Goal: Transaction & Acquisition: Purchase product/service

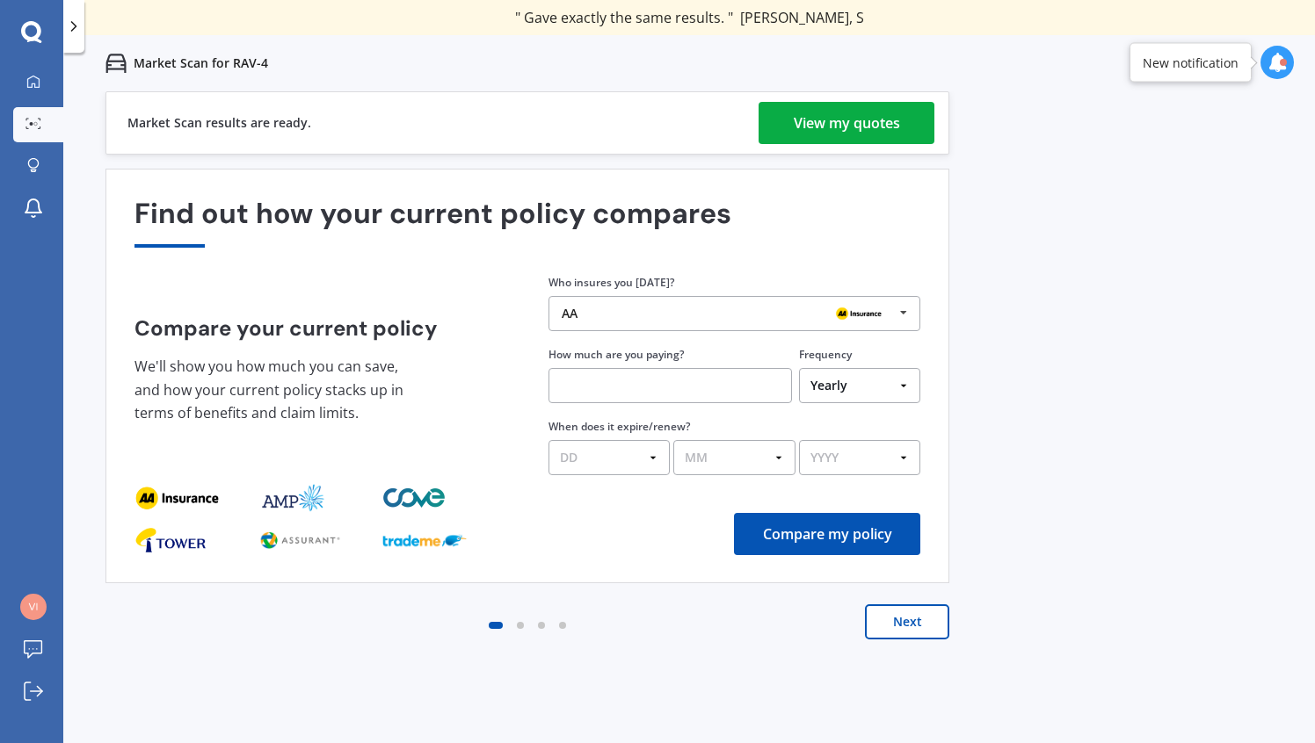
click at [799, 146] on div "Market Scan results are ready. View my quotes" at bounding box center [527, 122] width 844 height 63
click at [799, 129] on div "View my quotes" at bounding box center [847, 123] width 106 height 42
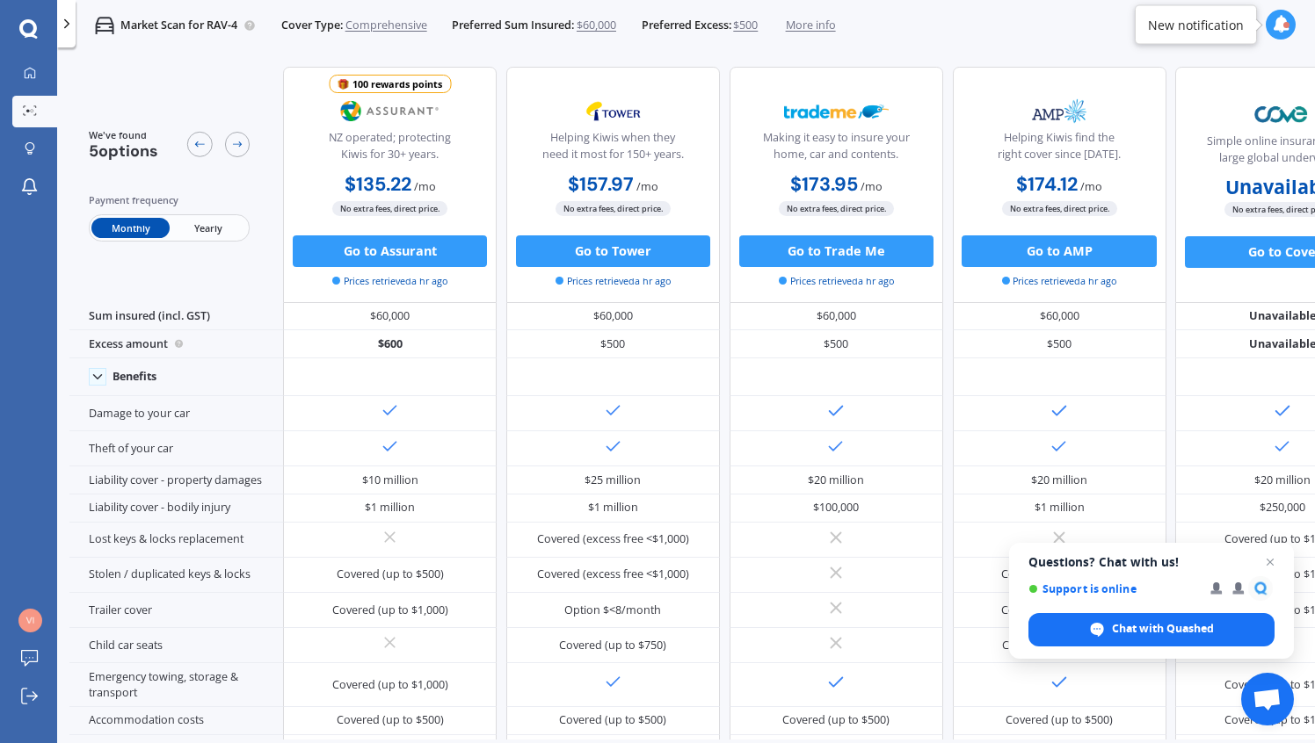
click at [223, 227] on span "Yearly" at bounding box center [208, 228] width 77 height 20
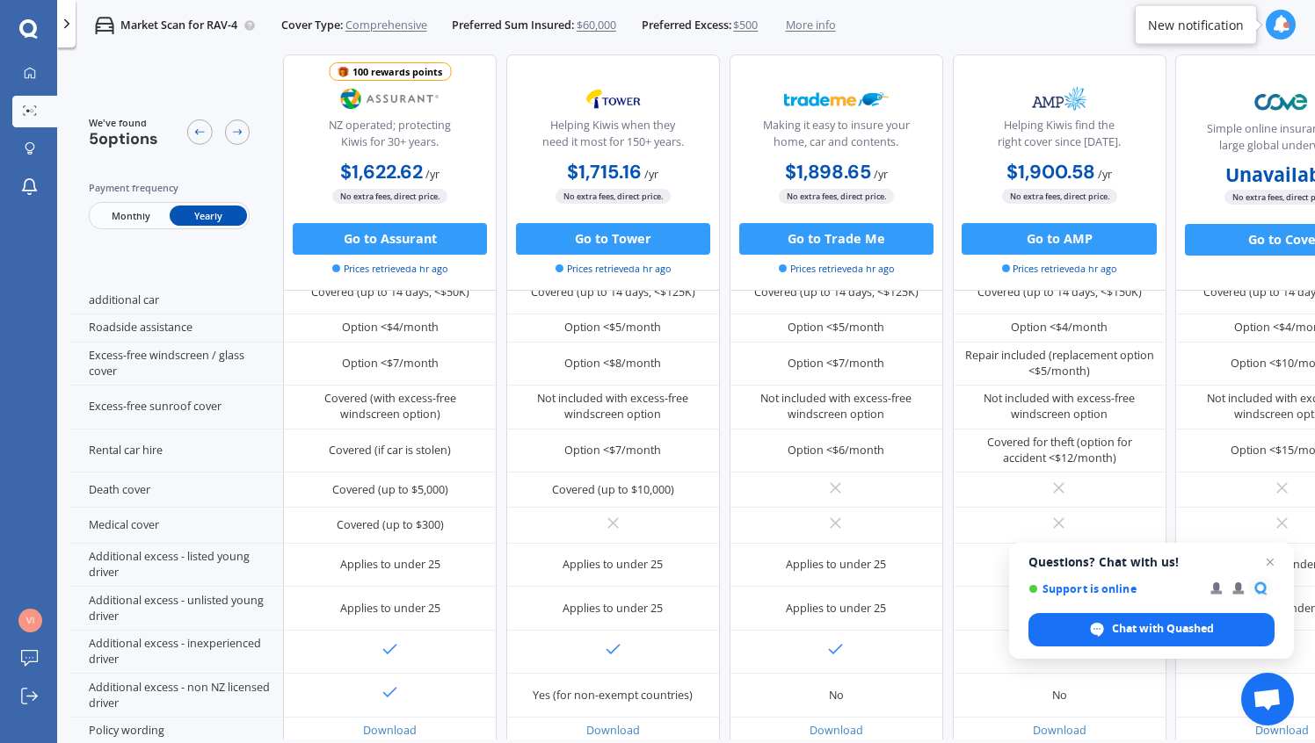
scroll to position [600, 0]
click at [236, 132] on icon at bounding box center [237, 132] width 12 height 12
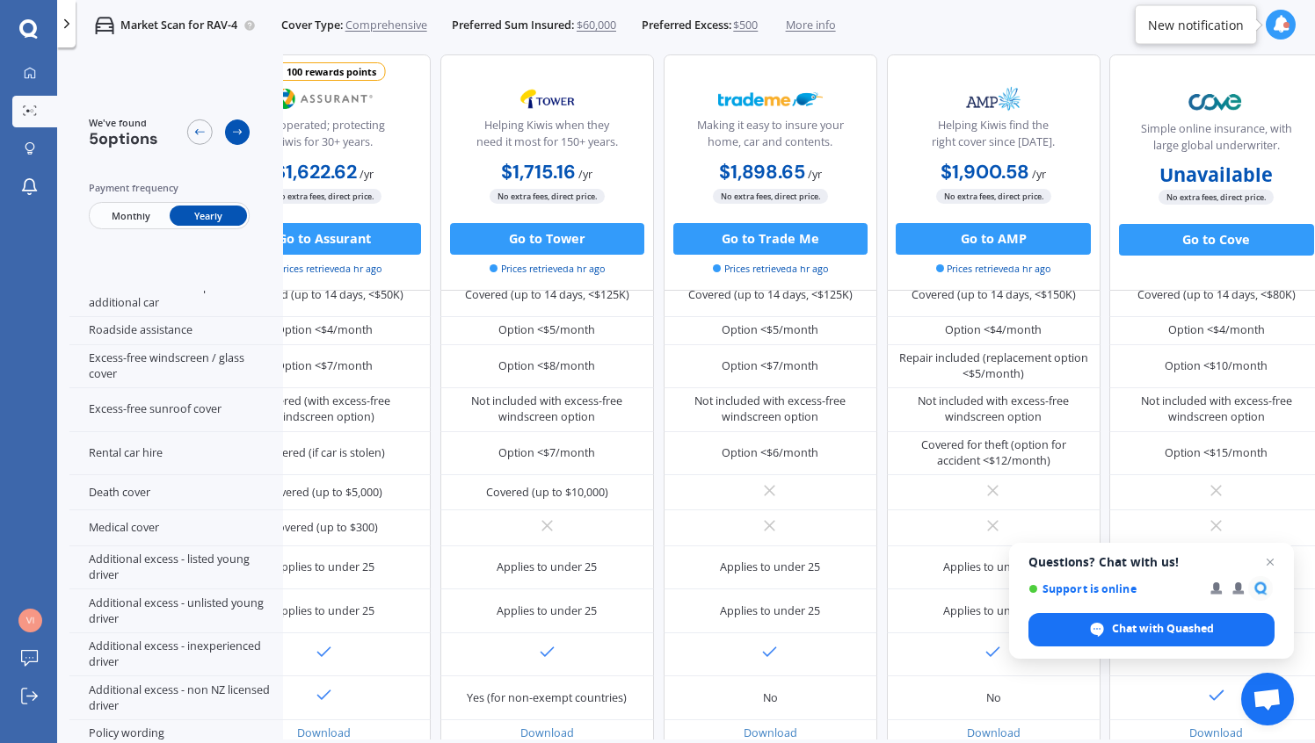
scroll to position [600, 91]
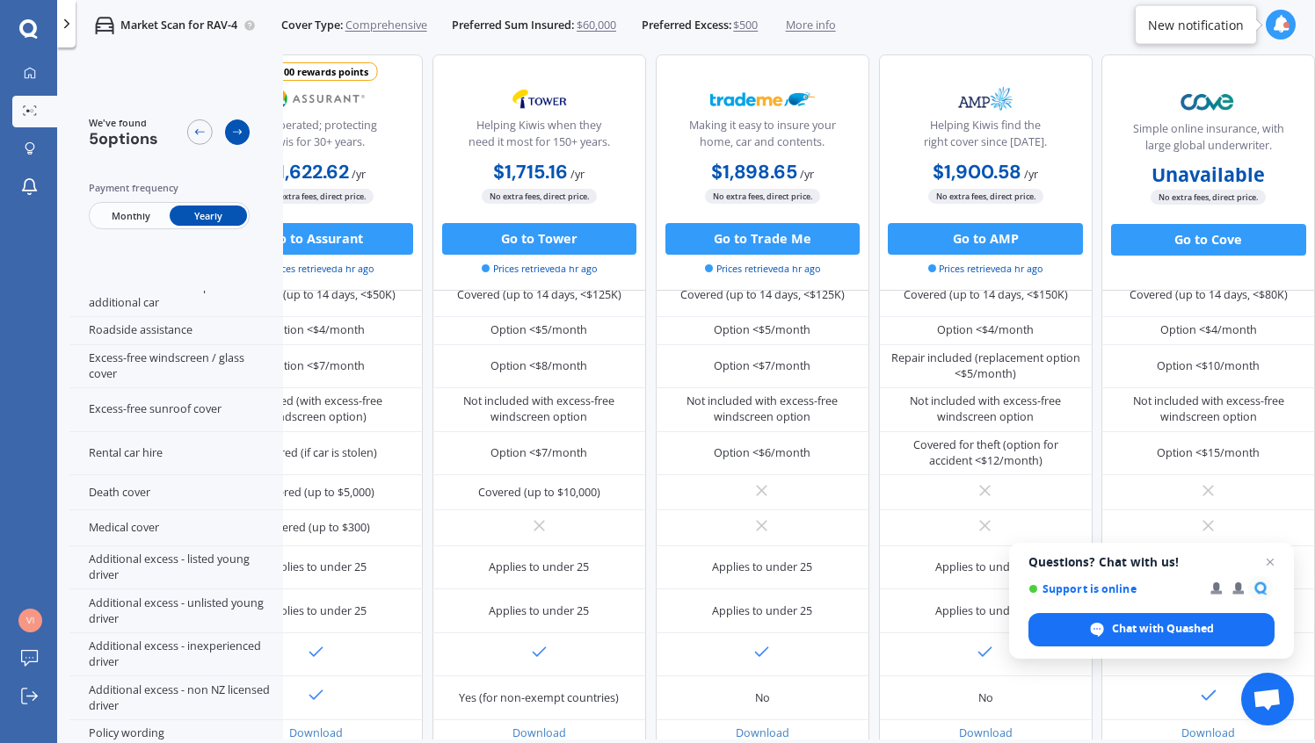
click at [236, 132] on icon at bounding box center [237, 132] width 12 height 12
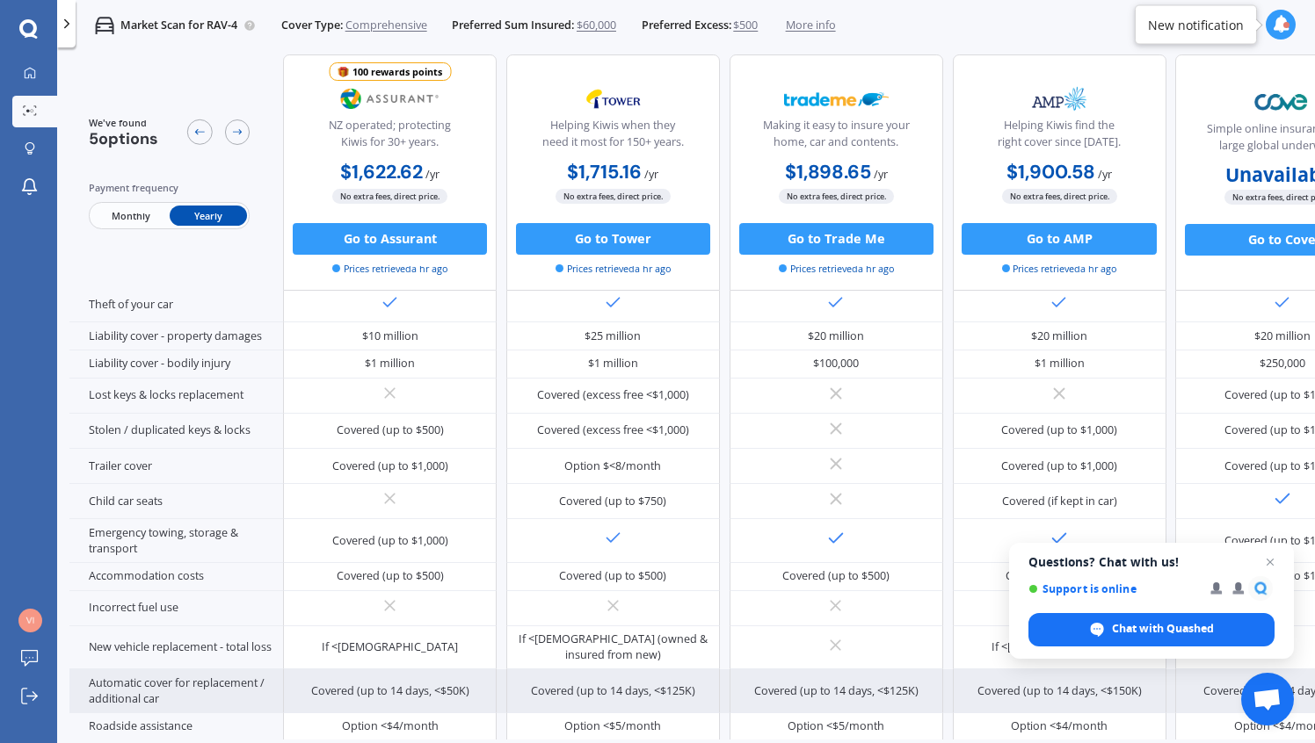
scroll to position [0, 0]
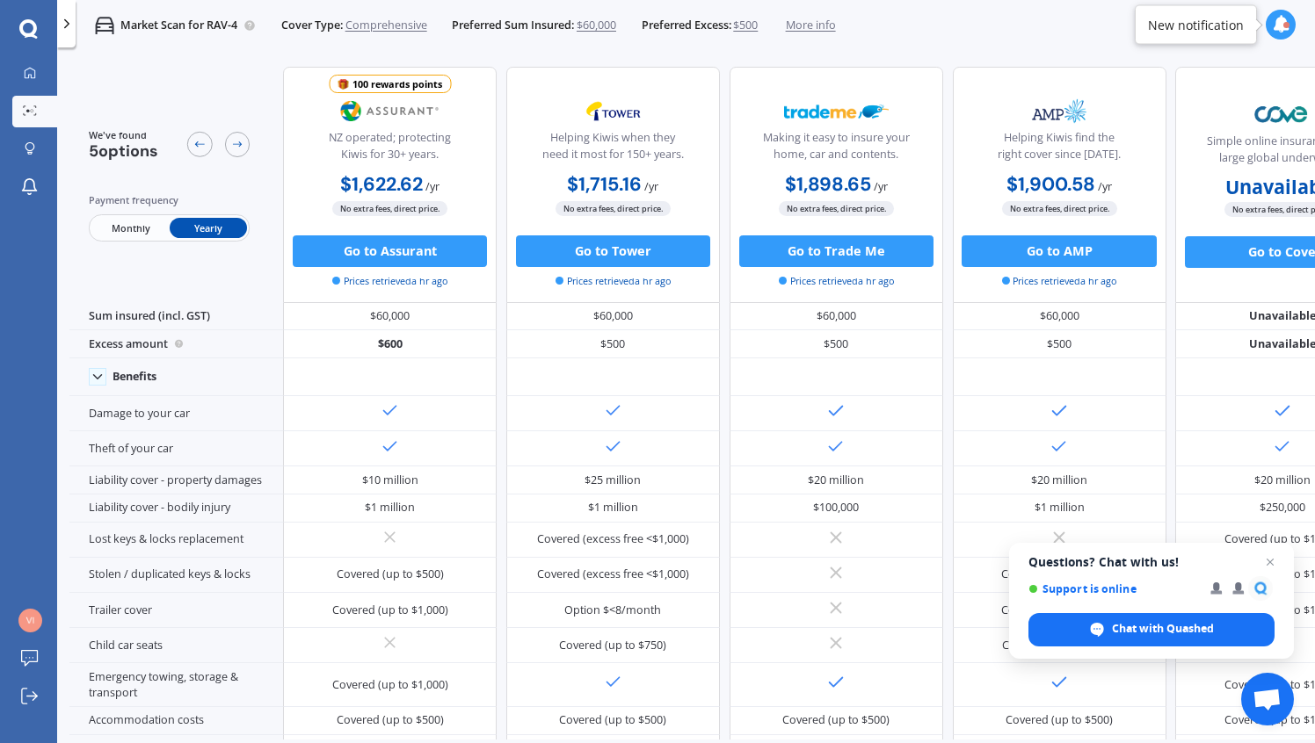
click at [804, 30] on span "More info" at bounding box center [811, 26] width 50 height 16
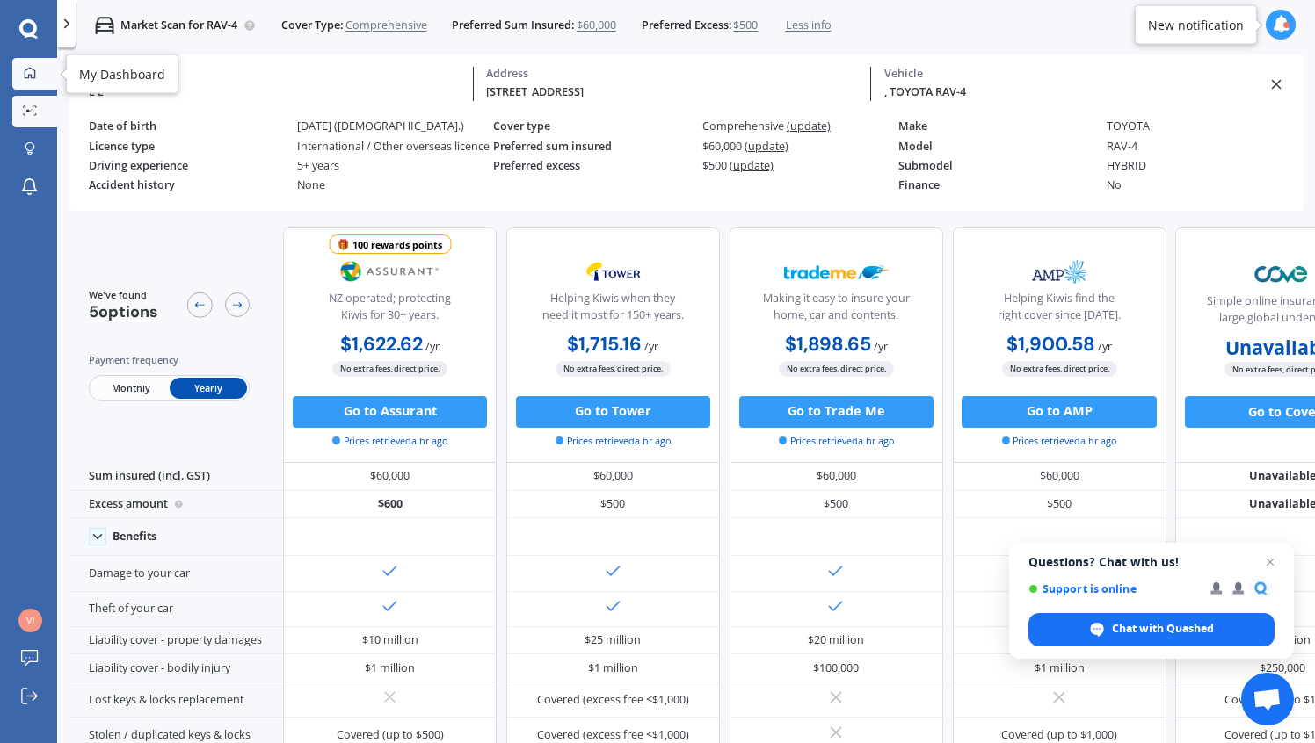
click at [17, 65] on link "My Dashboard" at bounding box center [34, 74] width 45 height 32
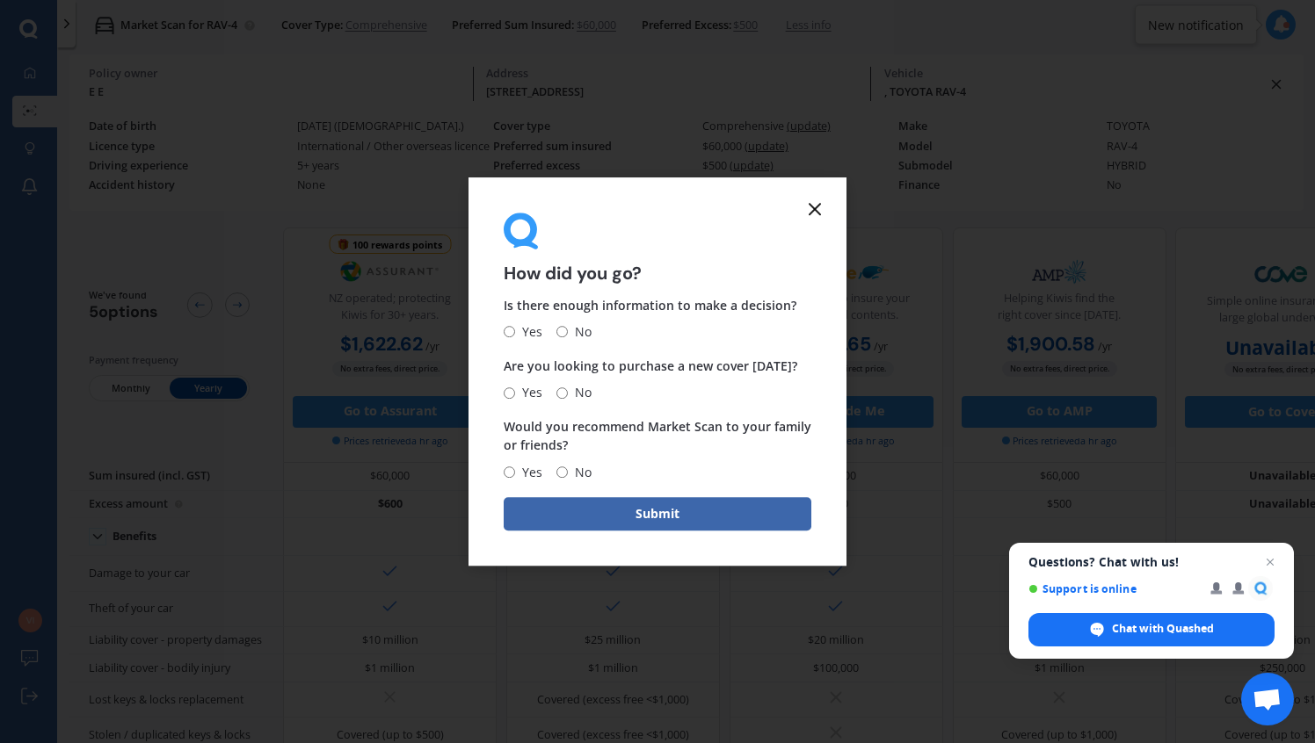
click at [816, 208] on icon at bounding box center [814, 209] width 21 height 21
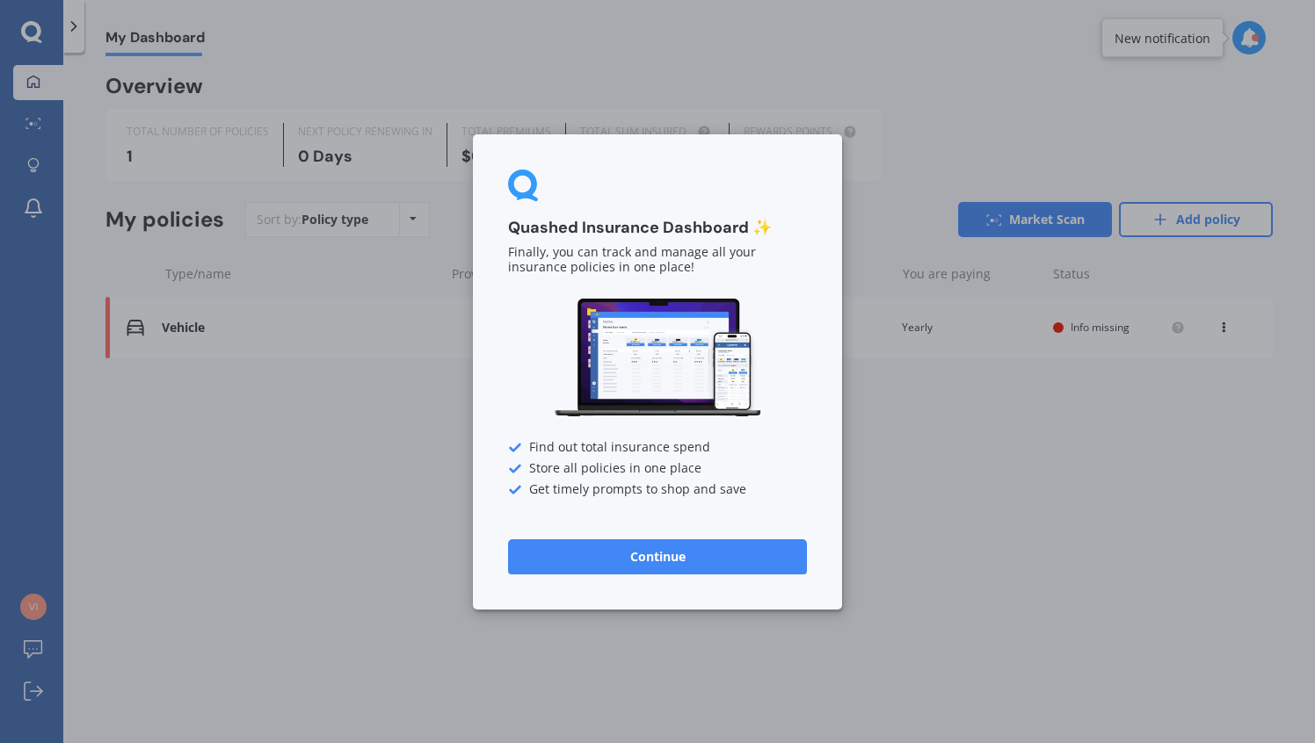
click at [669, 569] on button "Continue" at bounding box center [657, 556] width 299 height 35
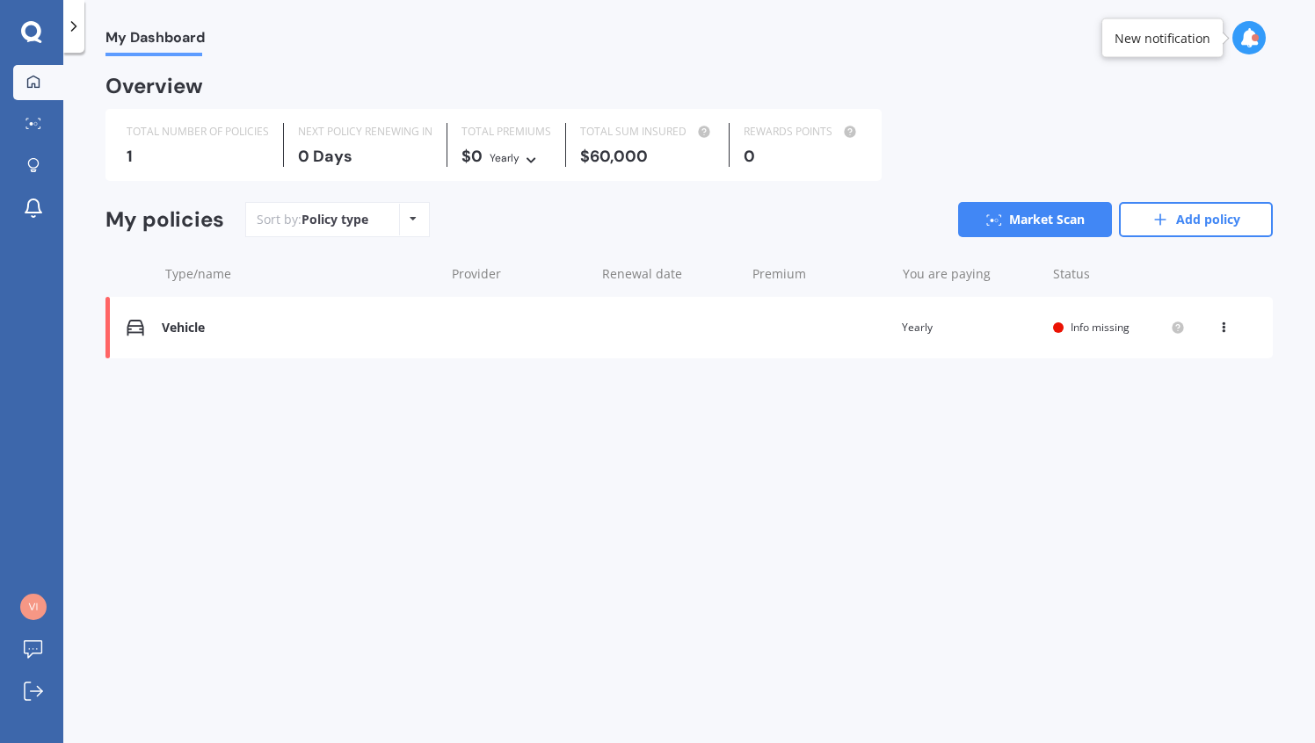
click at [1221, 327] on icon at bounding box center [1223, 324] width 12 height 11
click at [1199, 363] on div "View policy" at bounding box center [1185, 361] width 174 height 35
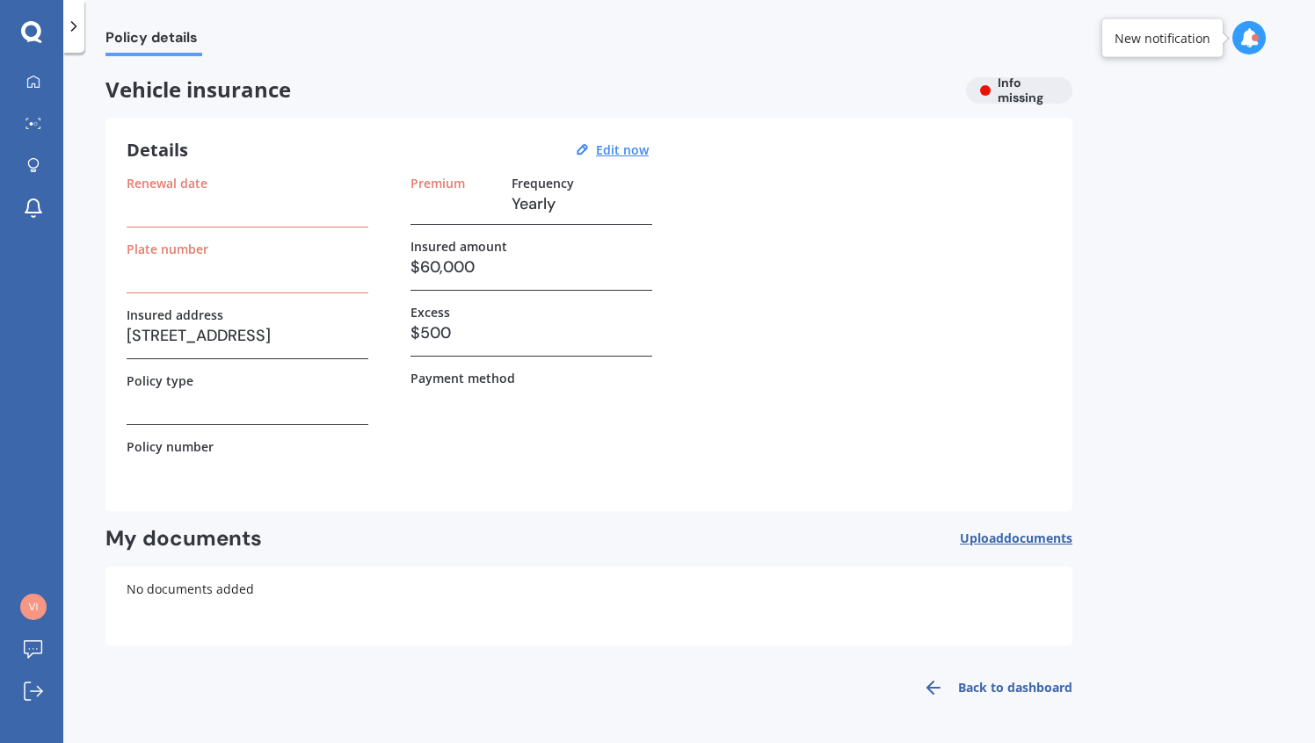
drag, startPoint x: 272, startPoint y: 266, endPoint x: 283, endPoint y: 264, distance: 11.7
click at [272, 265] on h3 at bounding box center [248, 270] width 242 height 26
click at [617, 142] on u "Edit now" at bounding box center [622, 149] width 53 height 17
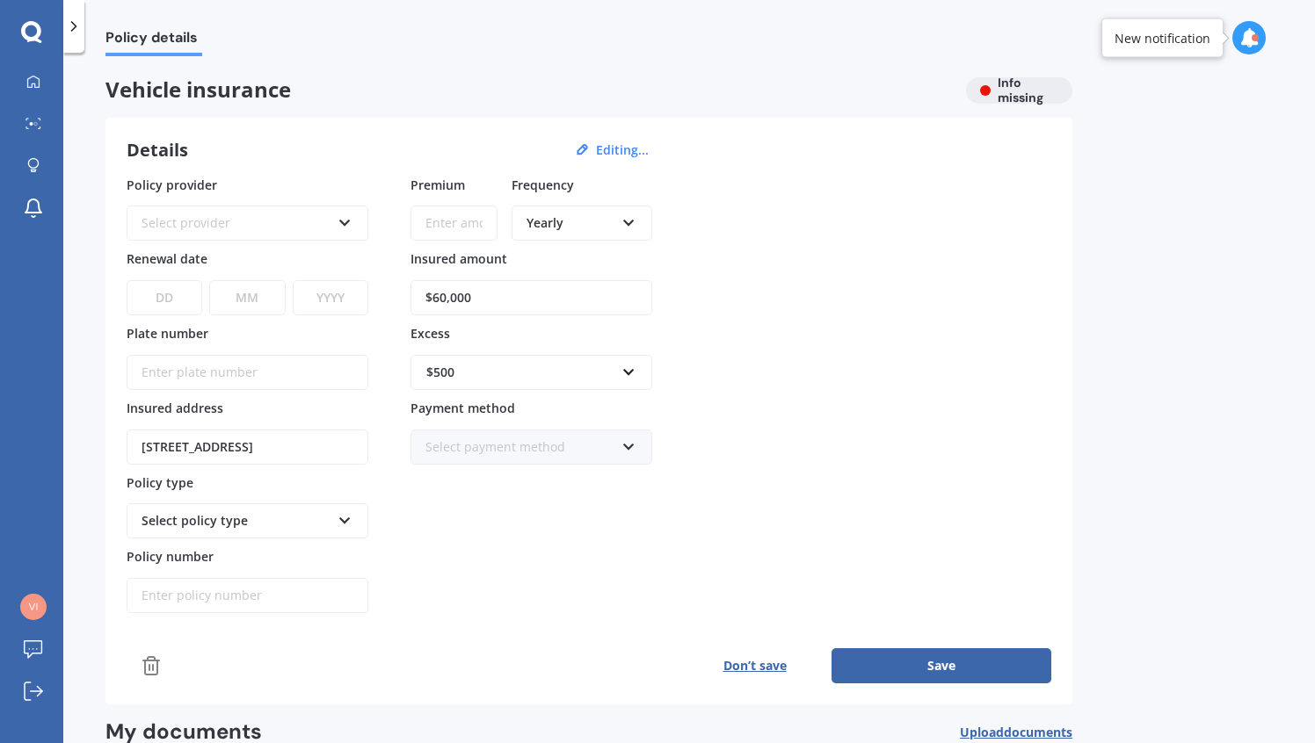
click at [748, 661] on button "Don’t save" at bounding box center [755, 666] width 154 height 35
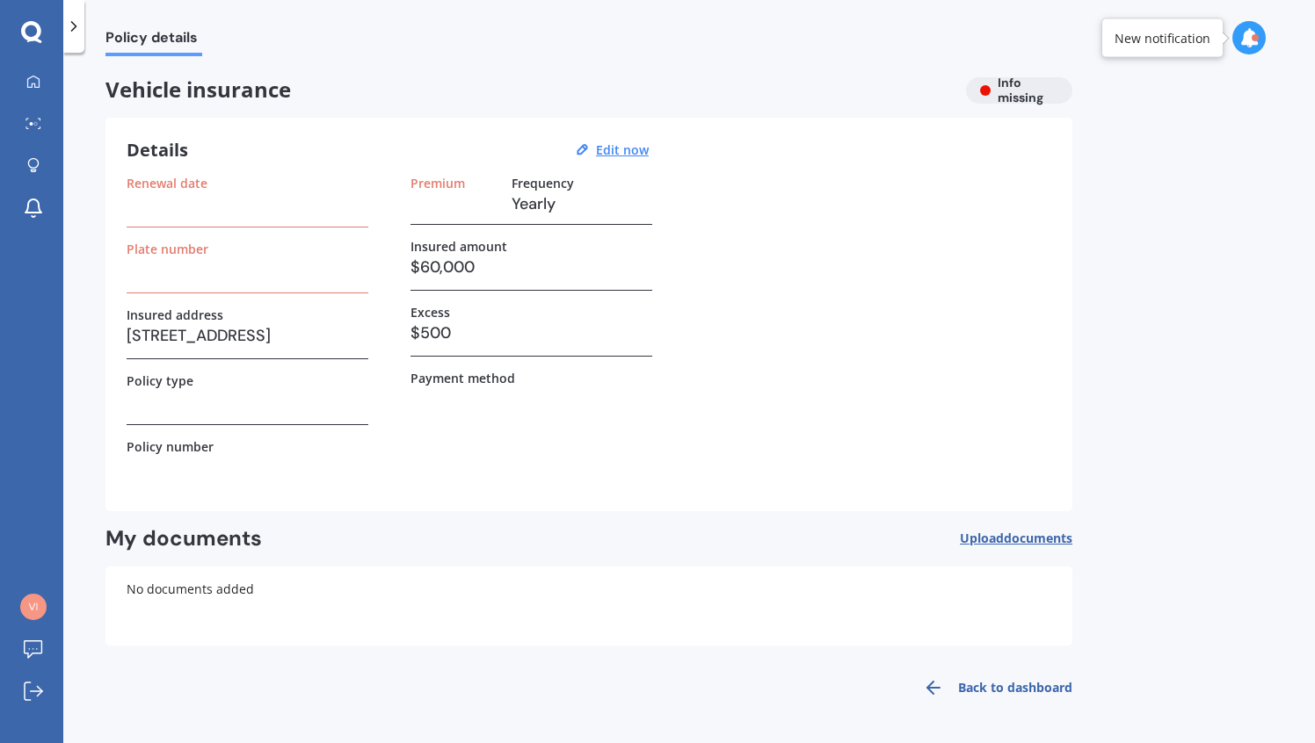
click at [82, 34] on icon at bounding box center [74, 27] width 18 height 18
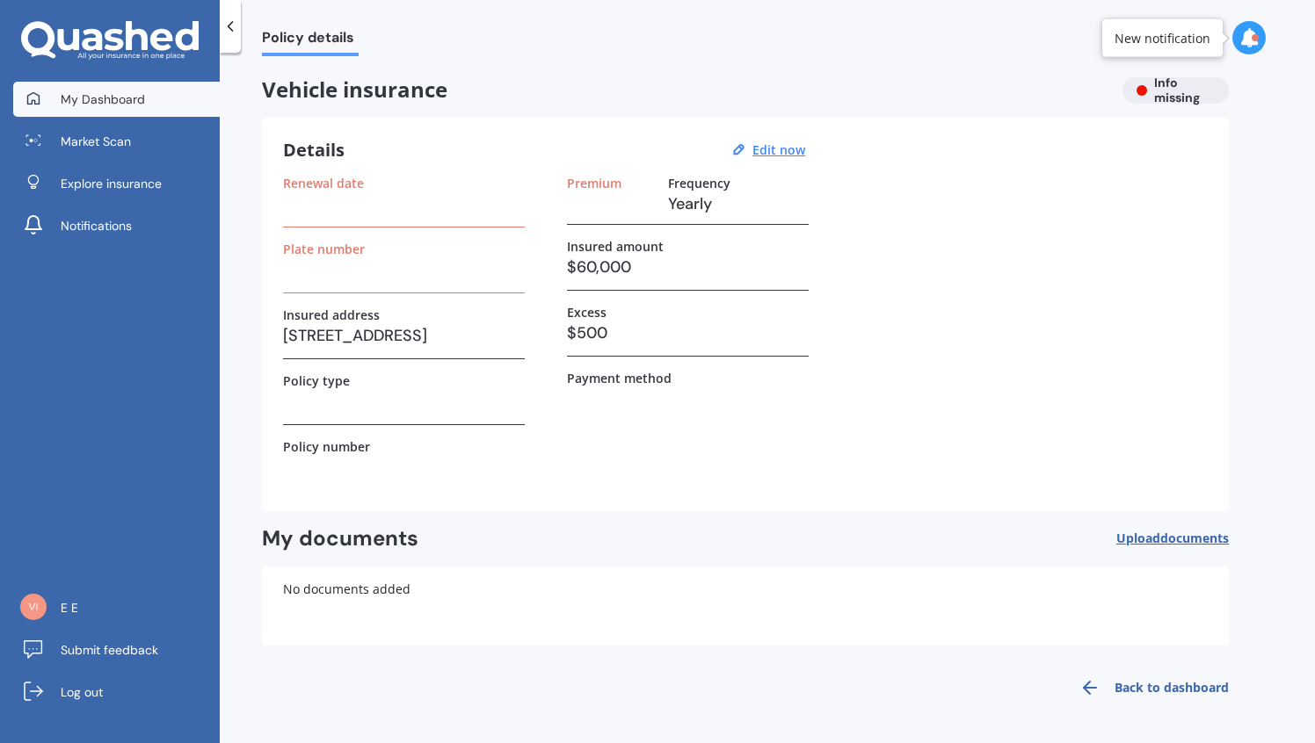
click at [82, 92] on span "My Dashboard" at bounding box center [103, 100] width 84 height 18
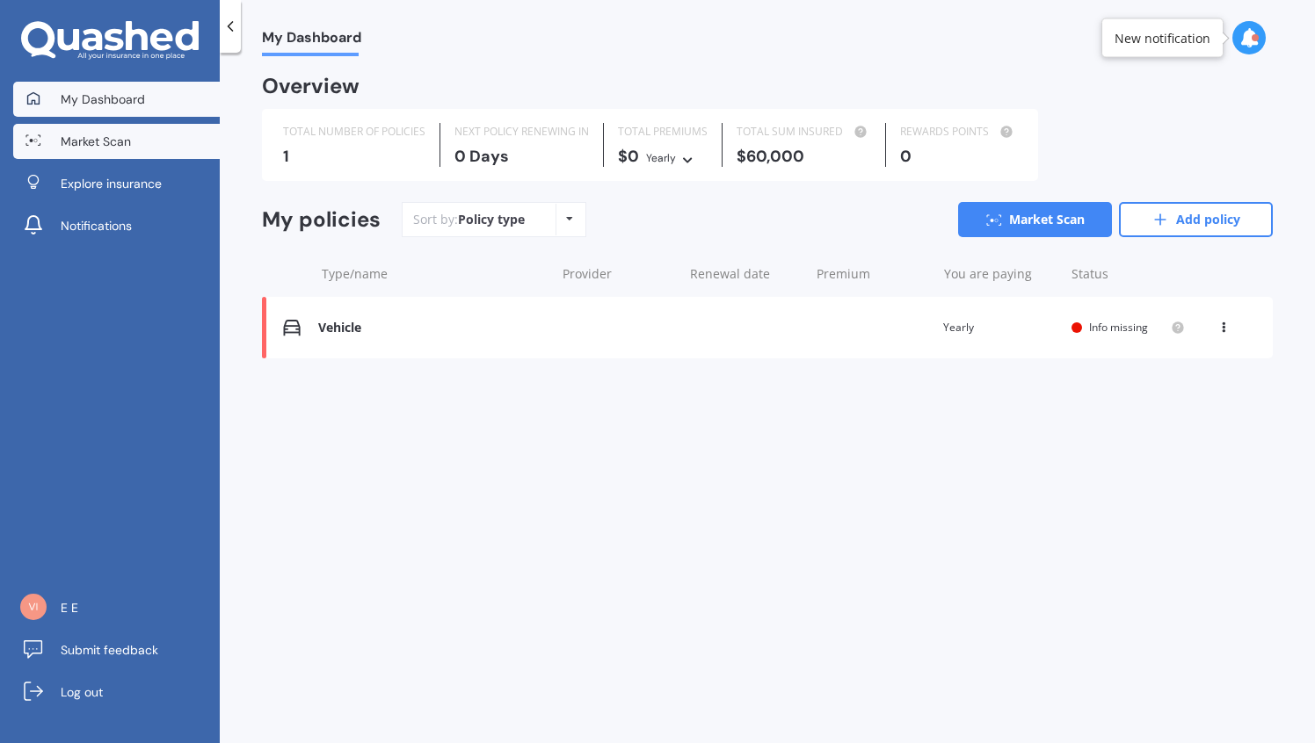
click at [130, 155] on link "Market Scan" at bounding box center [116, 141] width 207 height 35
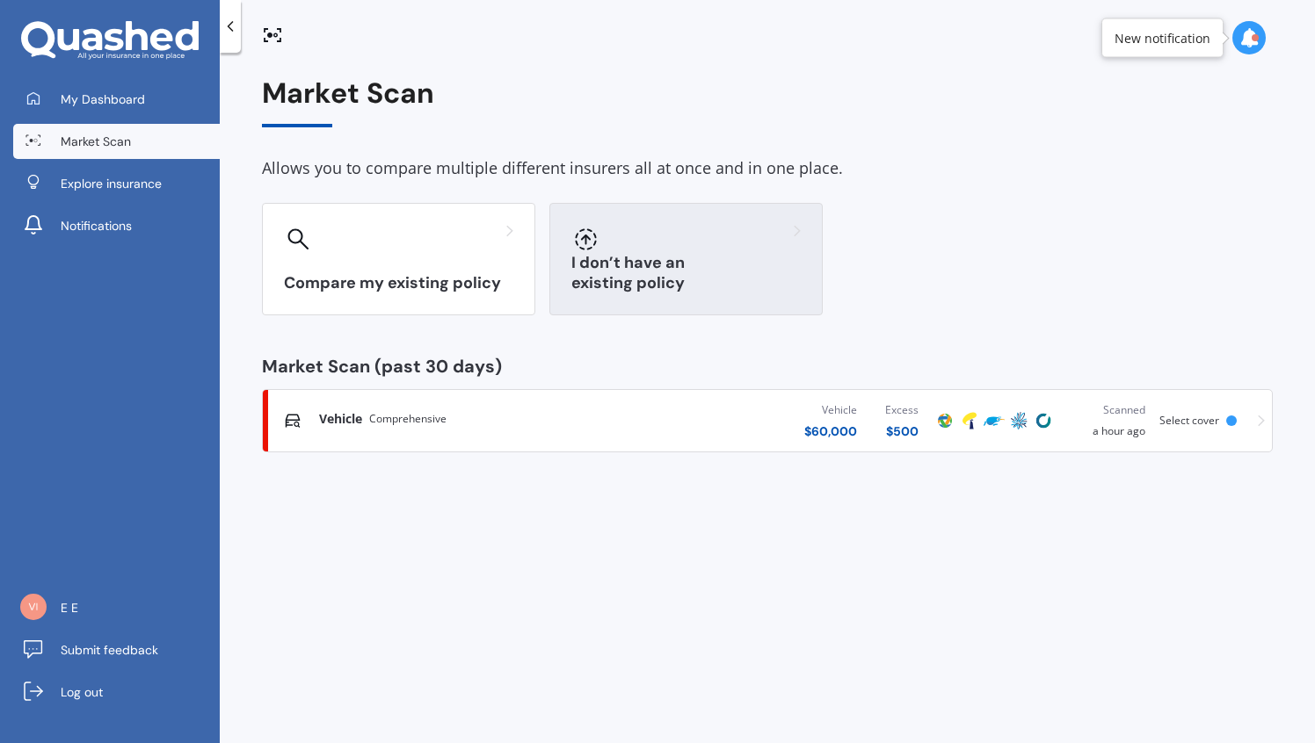
click at [612, 279] on h3 "I don’t have an existing policy" at bounding box center [685, 273] width 229 height 40
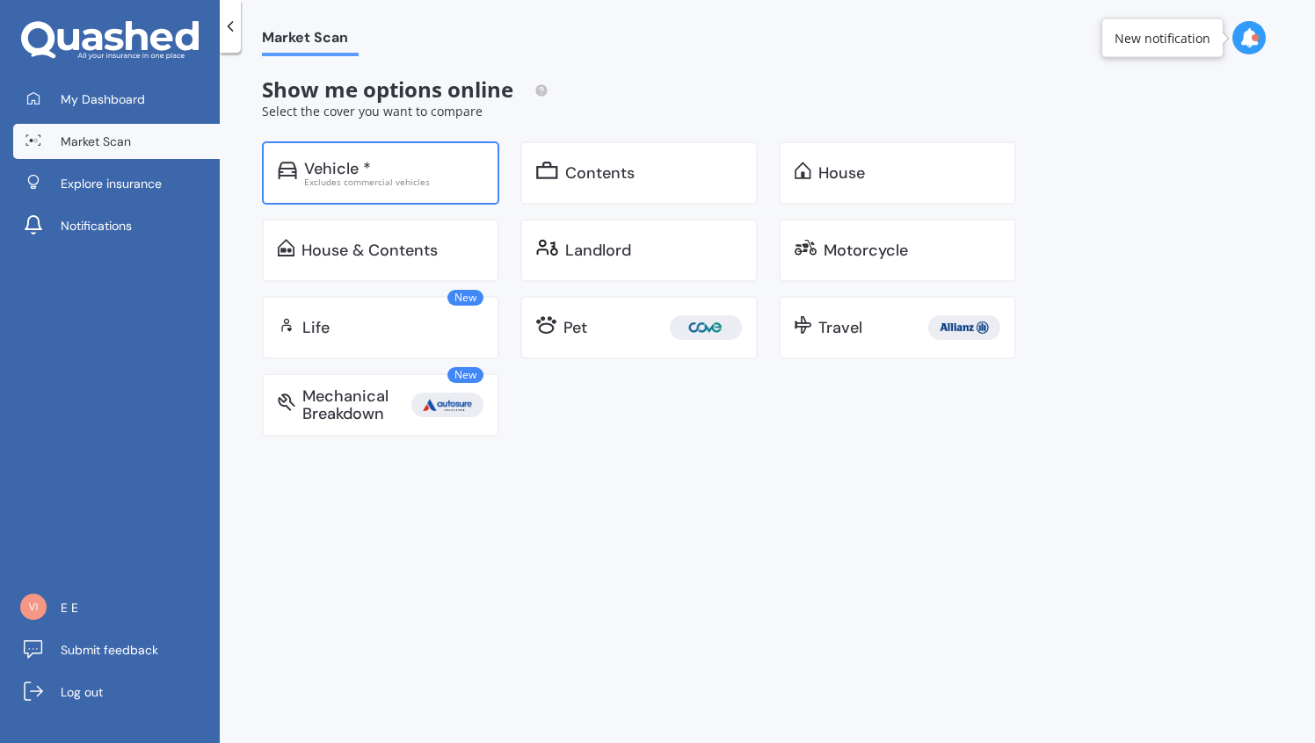
click at [433, 177] on div "Vehicle *" at bounding box center [393, 169] width 179 height 18
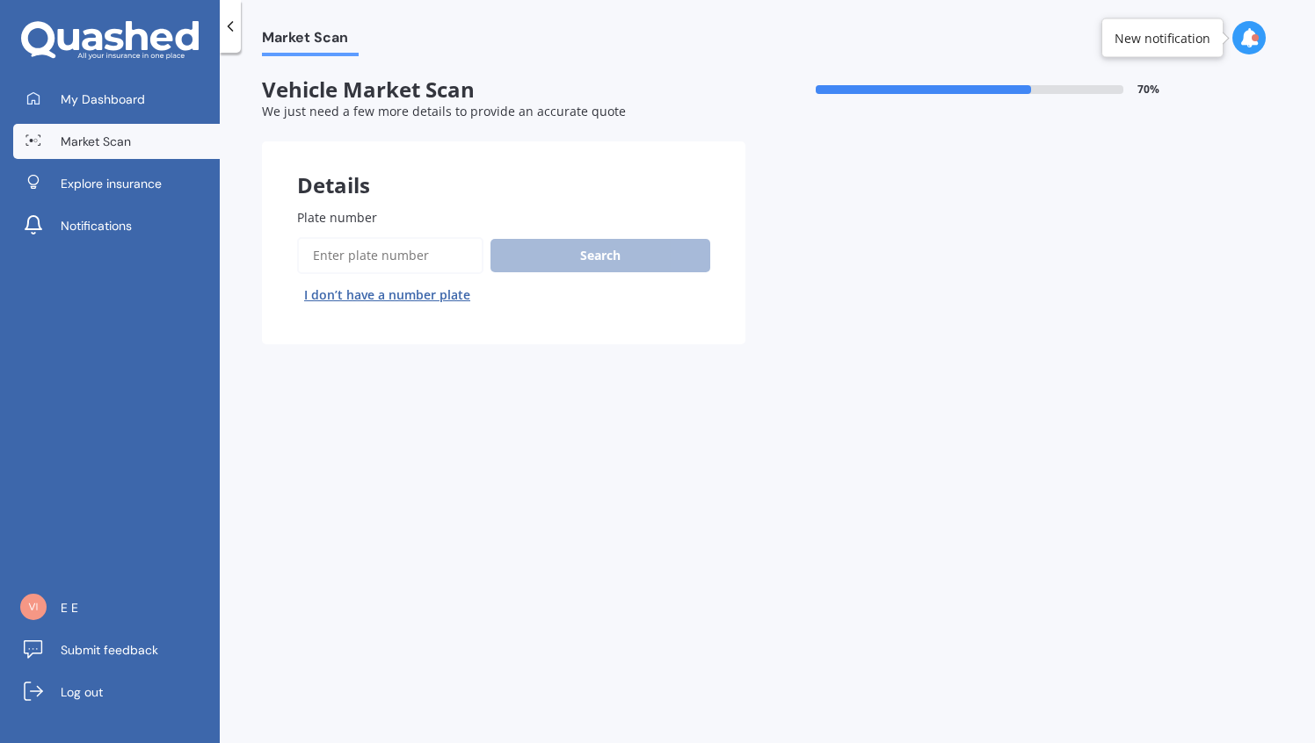
click at [434, 264] on input "Plate number" at bounding box center [390, 255] width 186 height 37
click at [424, 289] on button "I don’t have a number plate" at bounding box center [387, 295] width 180 height 28
select select "01"
select select "05"
select select "1986"
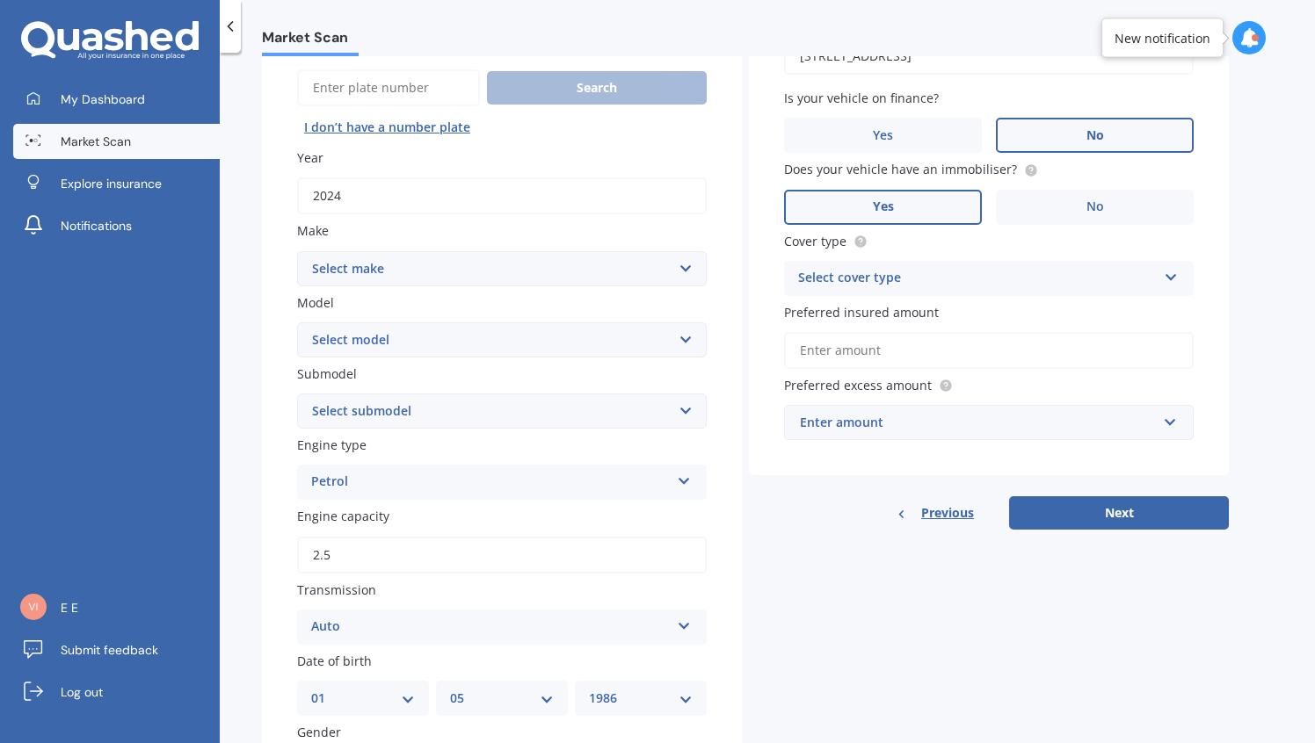
scroll to position [178, 0]
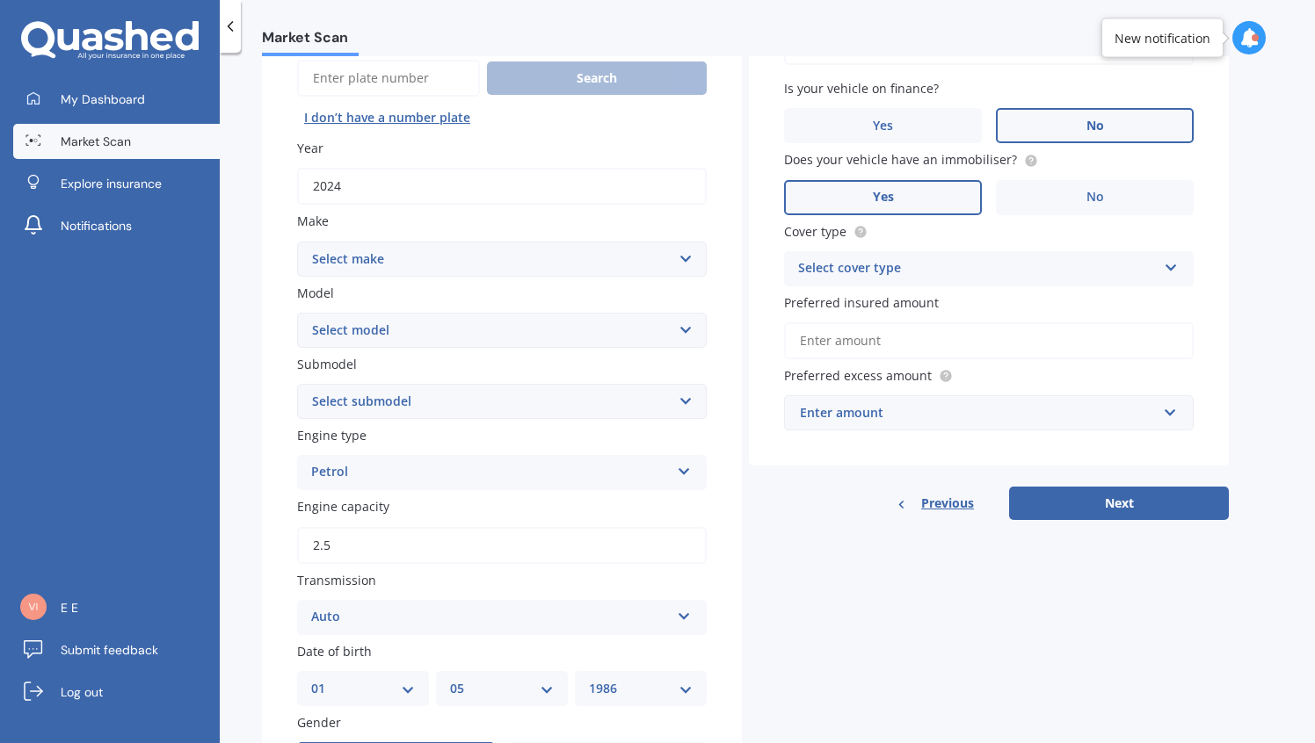
click at [425, 279] on div "Plate number Search I don’t have a number plate Year [DATE] Make Select make AC…" at bounding box center [502, 548] width 480 height 1104
click at [428, 268] on select "Select make AC ALFA ROMEO ASTON [PERSON_NAME] AUDI AUSTIN BEDFORD Bentley BMW B…" at bounding box center [501, 259] width 409 height 35
select select "TOYOTA"
click at [424, 395] on select "Select submodel" at bounding box center [501, 401] width 409 height 35
click at [423, 335] on select "Select model 4 Runner 86 [PERSON_NAME] Alphard Altezza Aqua Aristo Aurion Auris…" at bounding box center [501, 330] width 409 height 35
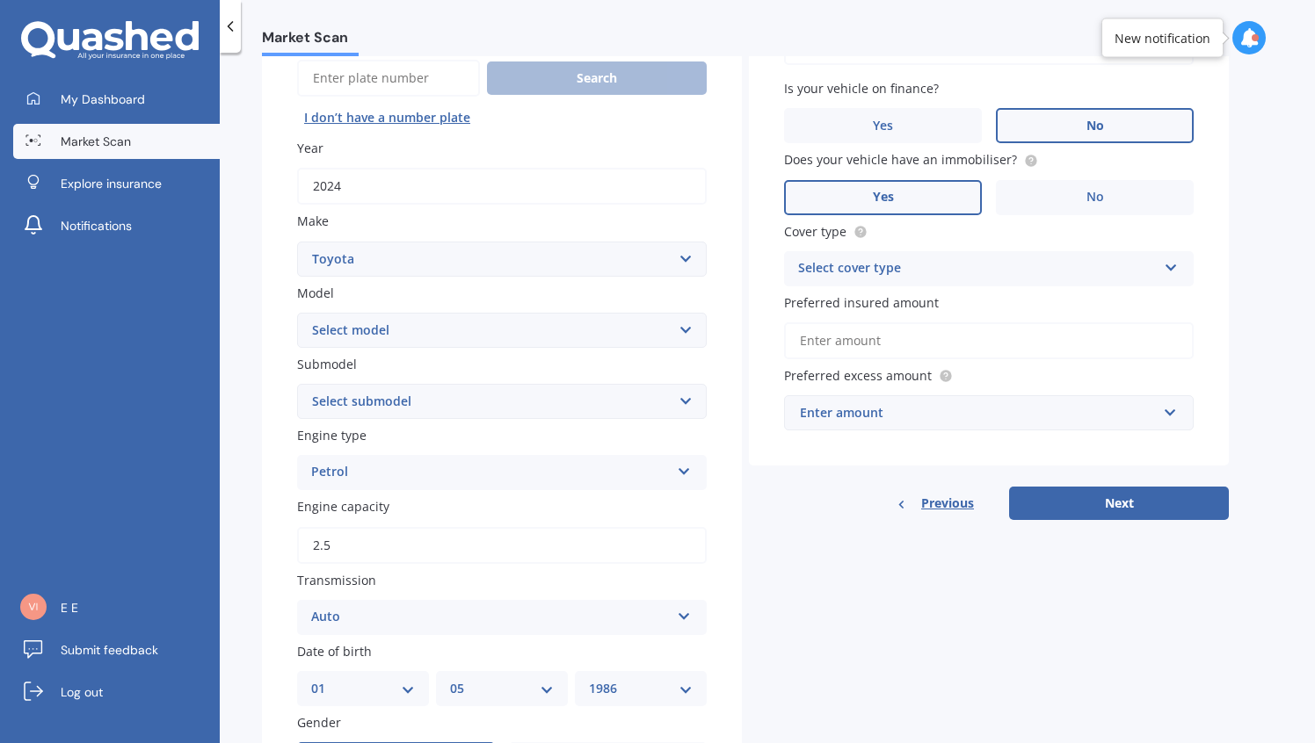
select select "RAV-4"
click at [407, 408] on select "Select submodel Diesel EV GX SUV 2.2/4WD/6AT Hybrid Hybrid 2WD Petrol" at bounding box center [501, 401] width 409 height 35
select select "HYBRID"
click at [409, 480] on div "Petrol" at bounding box center [490, 472] width 359 height 21
click at [407, 464] on div "Petrol Petrol Diesel EV Hybrid" at bounding box center [501, 472] width 409 height 35
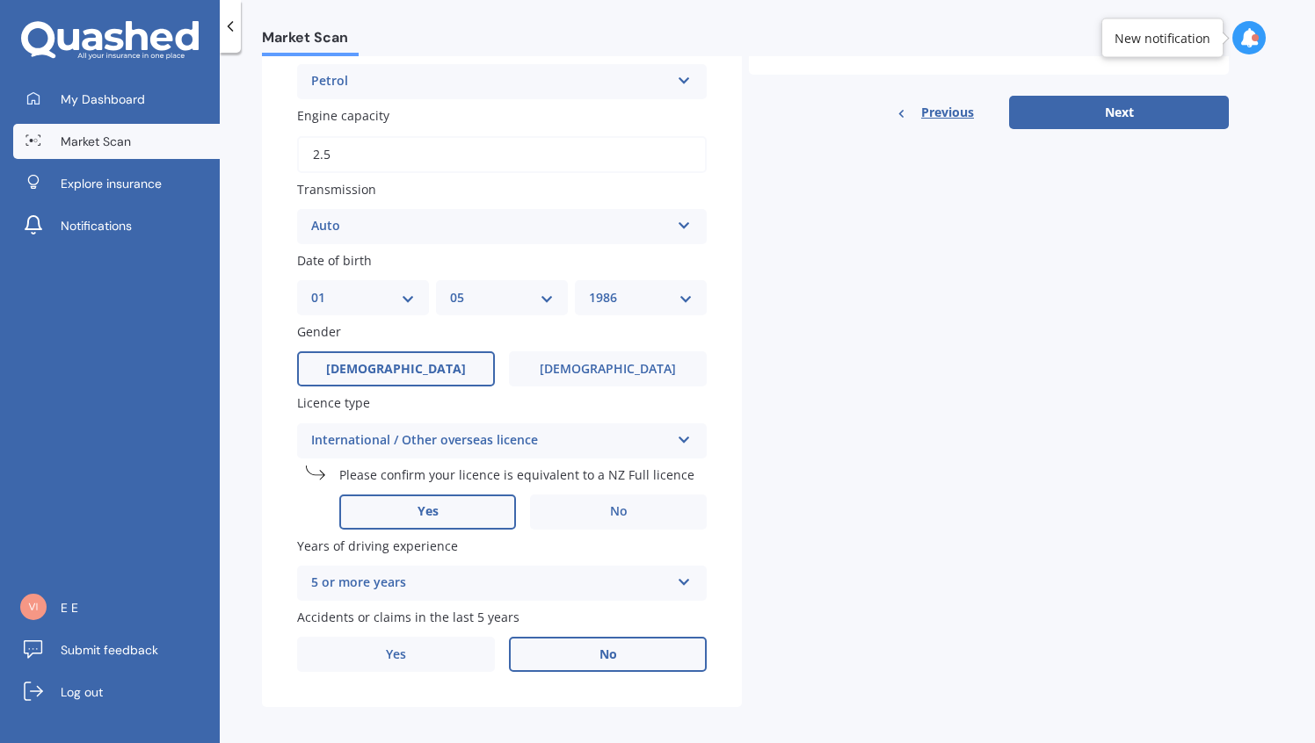
scroll to position [584, 0]
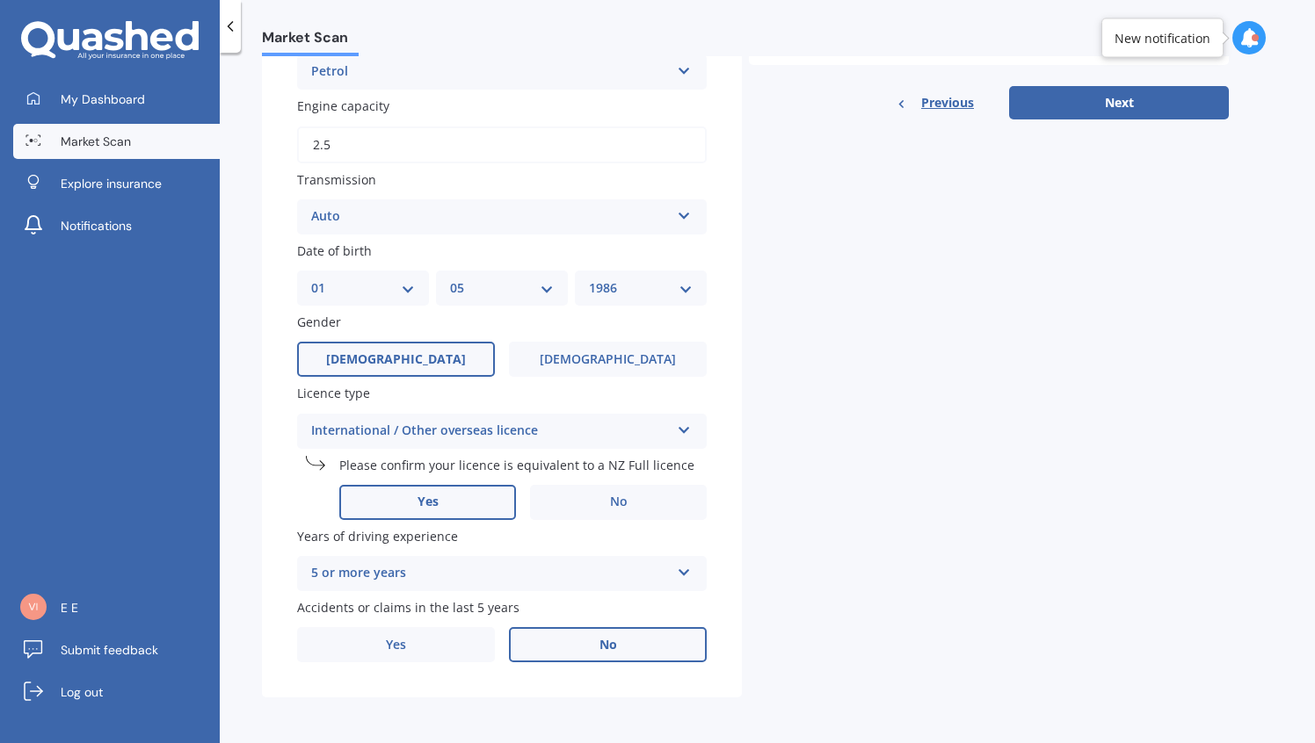
click at [476, 425] on div "International / Other overseas licence" at bounding box center [490, 431] width 359 height 21
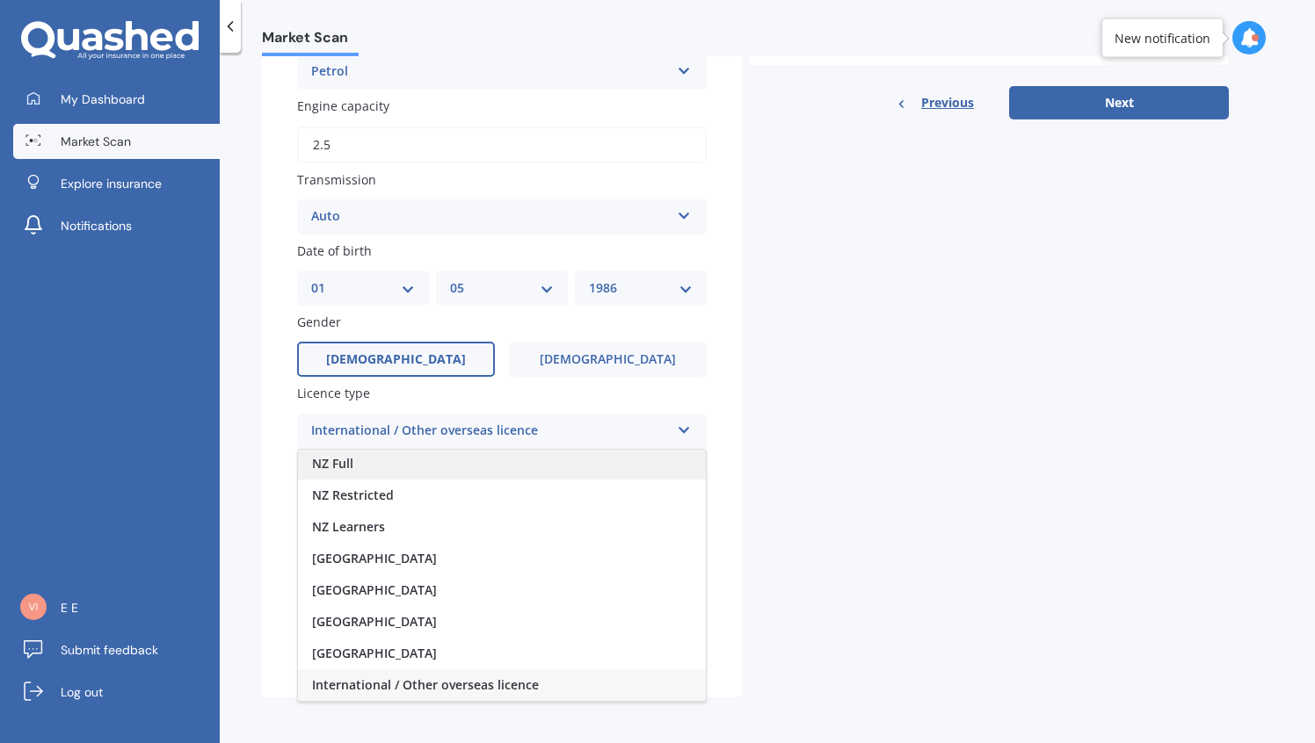
scroll to position [0, 0]
click at [479, 465] on div "NZ Full" at bounding box center [502, 466] width 408 height 32
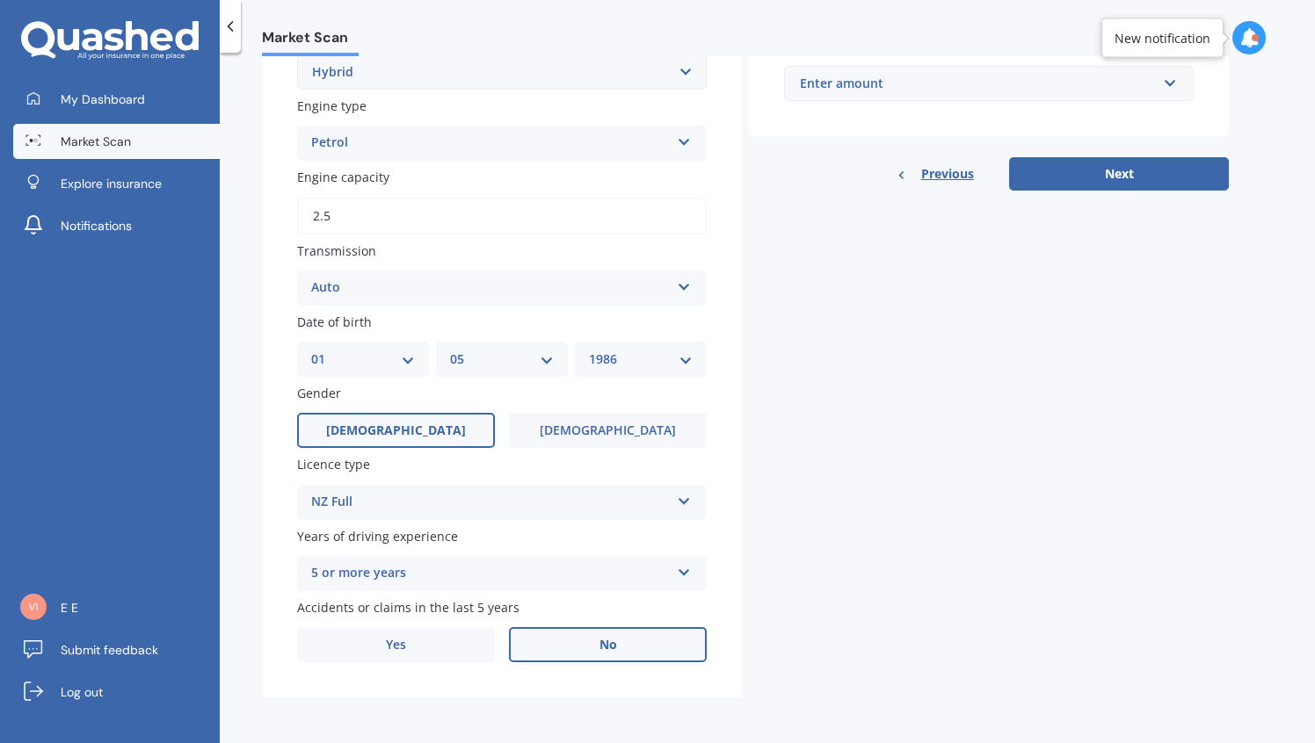
click at [1048, 171] on button "Next" at bounding box center [1119, 173] width 220 height 33
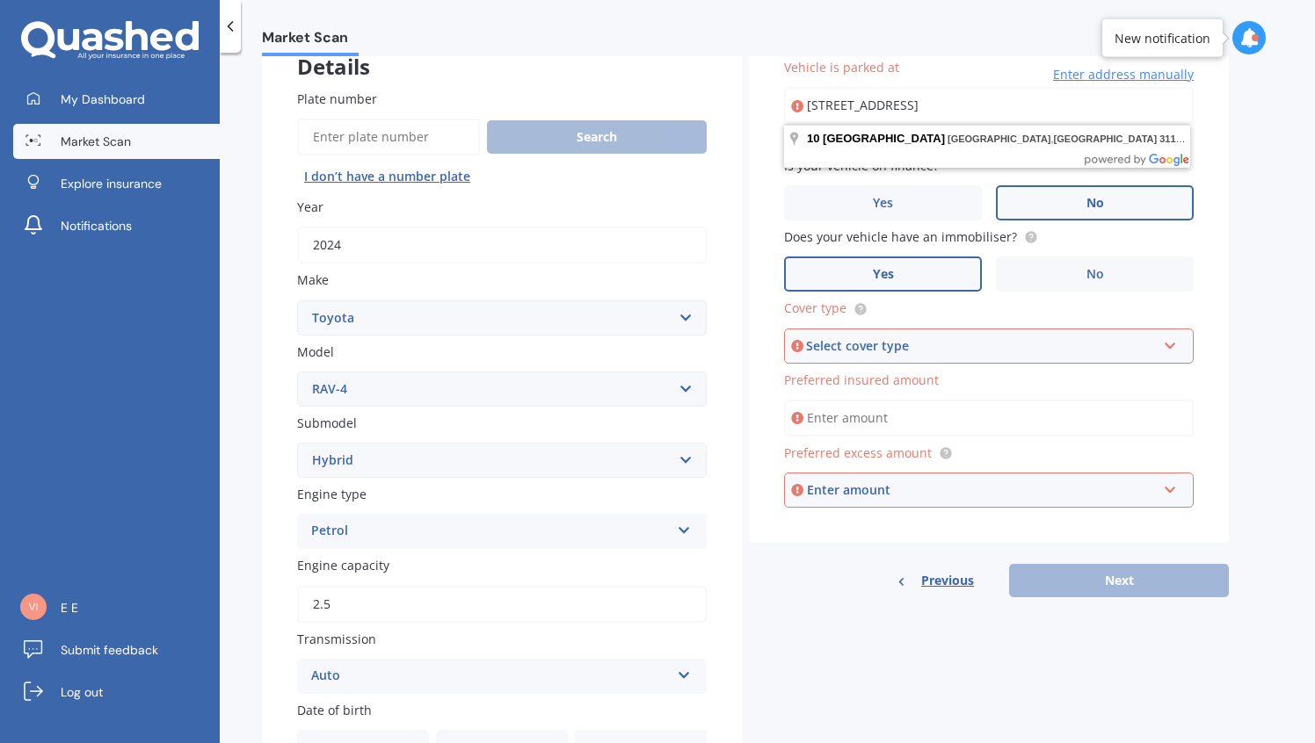
scroll to position [0, 0]
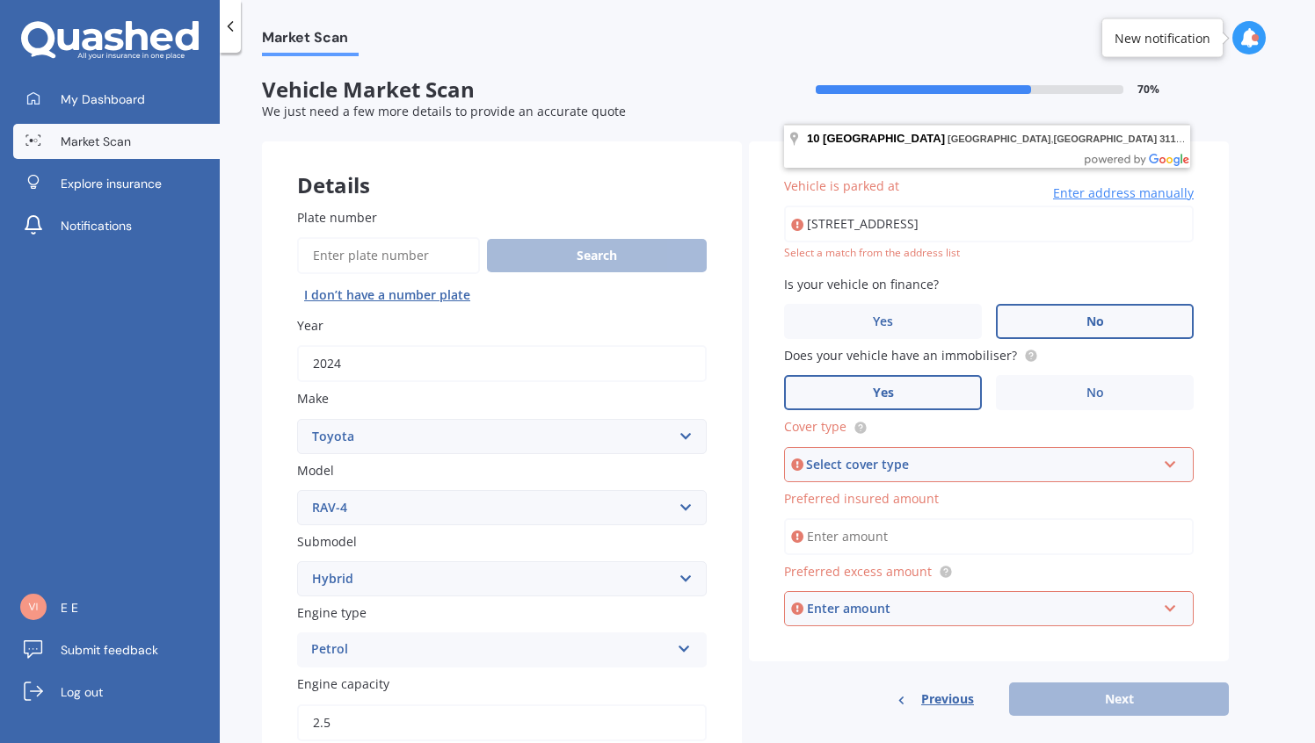
click at [960, 225] on input "[STREET_ADDRESS]" at bounding box center [988, 224] width 409 height 37
click at [1081, 225] on input "[STREET_ADDRESS]" at bounding box center [988, 224] width 409 height 37
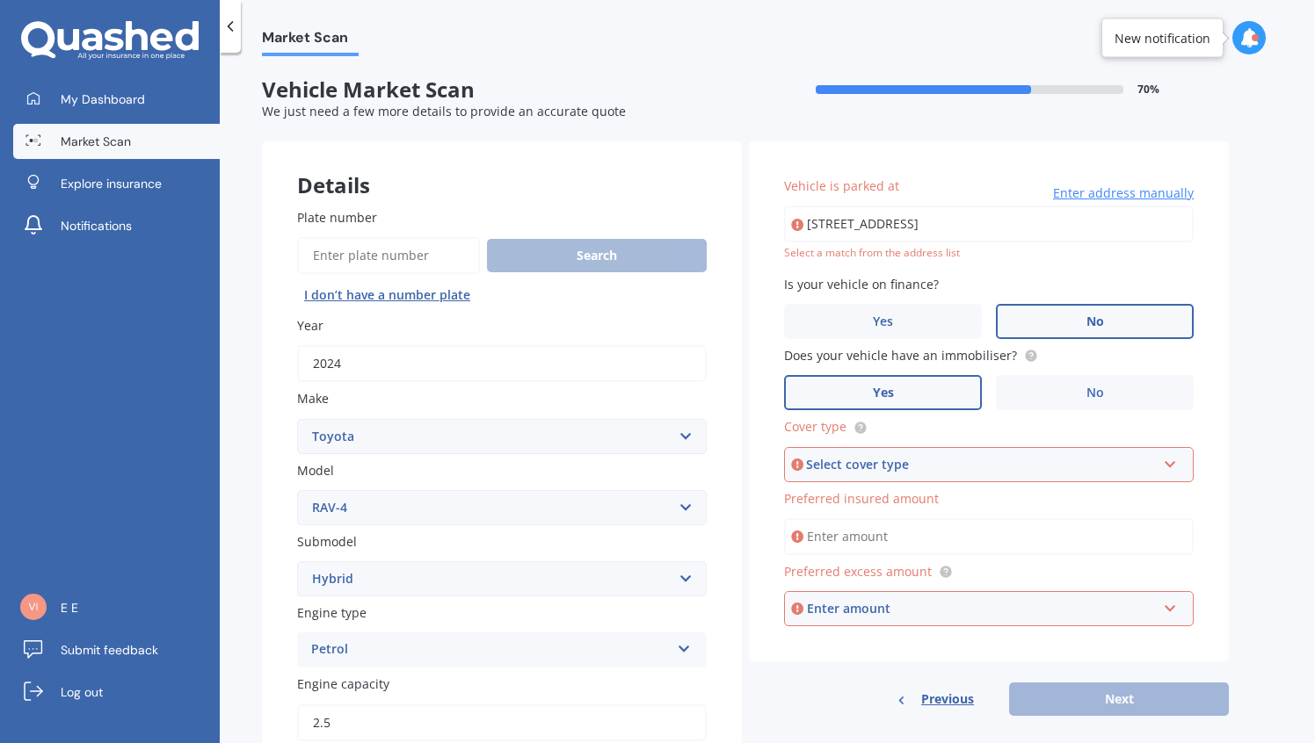
type input "[STREET_ADDRESS]"
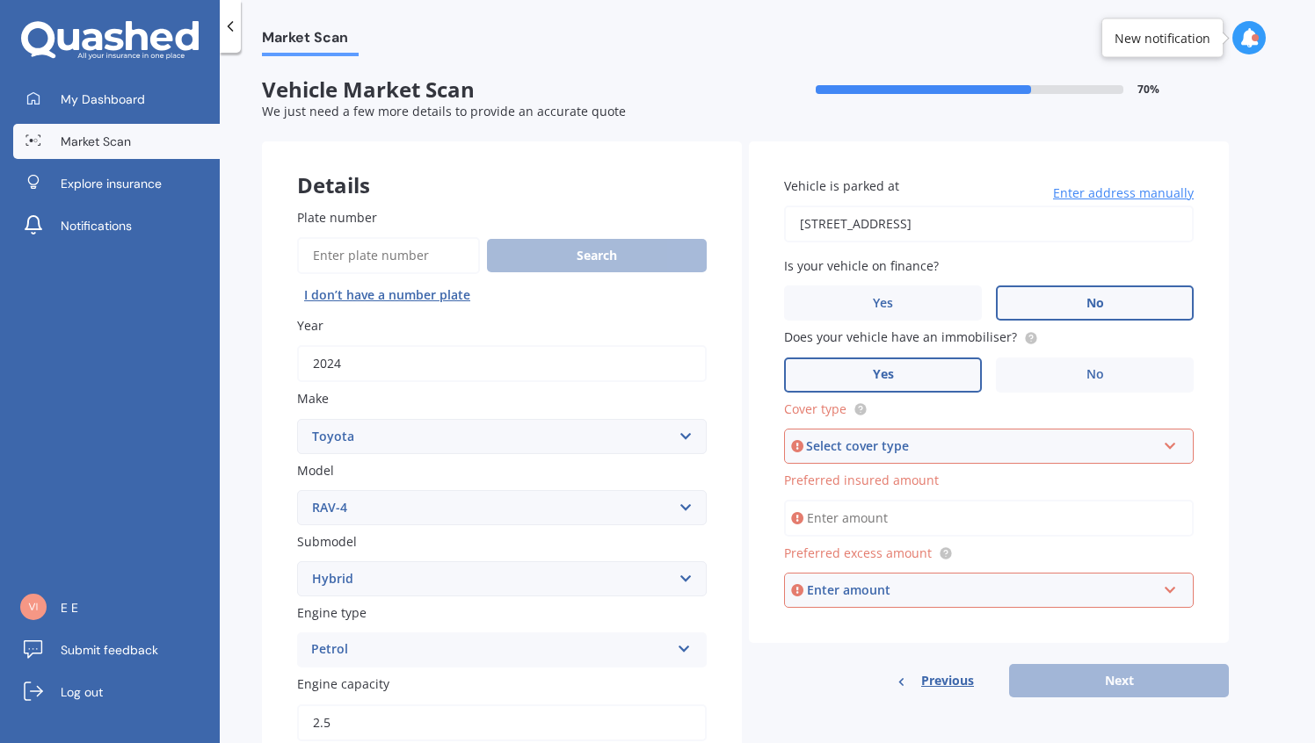
click at [974, 445] on div "Select cover type" at bounding box center [981, 446] width 350 height 19
click at [960, 482] on div "Comprehensive" at bounding box center [989, 480] width 406 height 32
click at [961, 518] on input "Preferred insured amount" at bounding box center [988, 518] width 409 height 37
type input "$60,000"
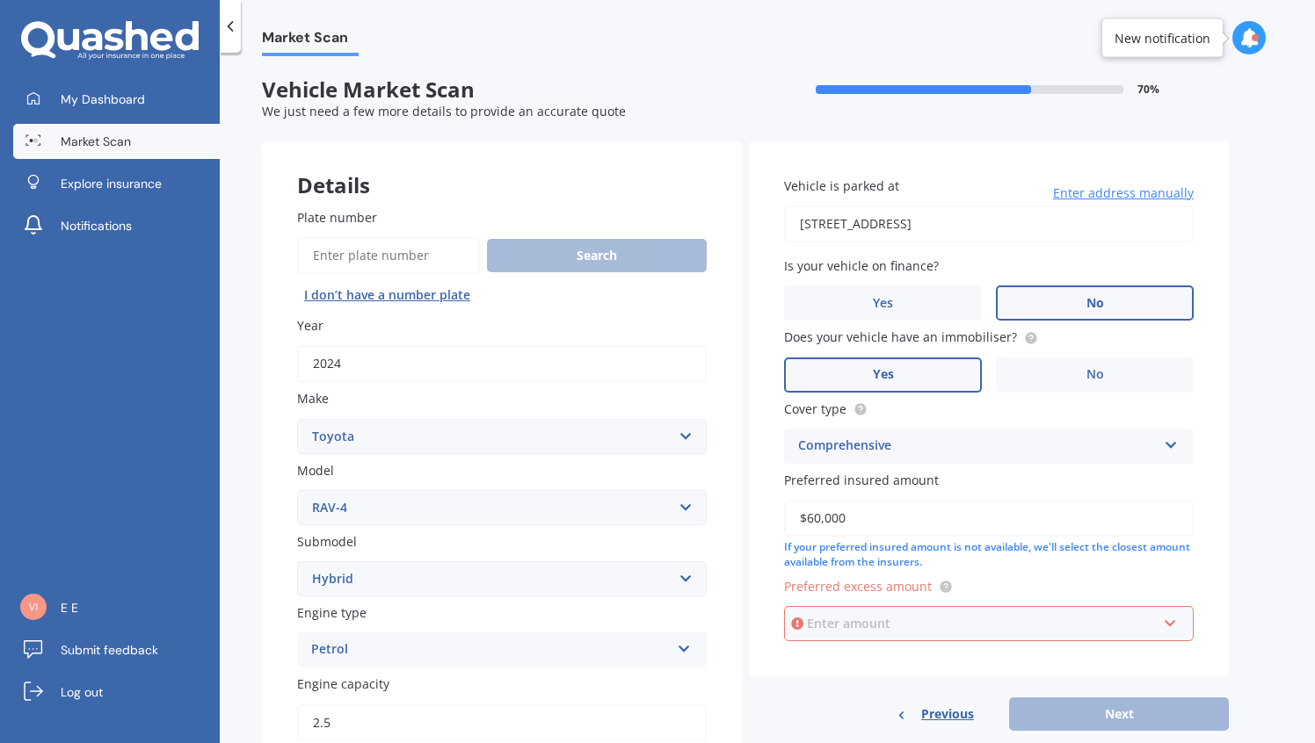
click at [946, 614] on input "text" at bounding box center [983, 623] width 394 height 33
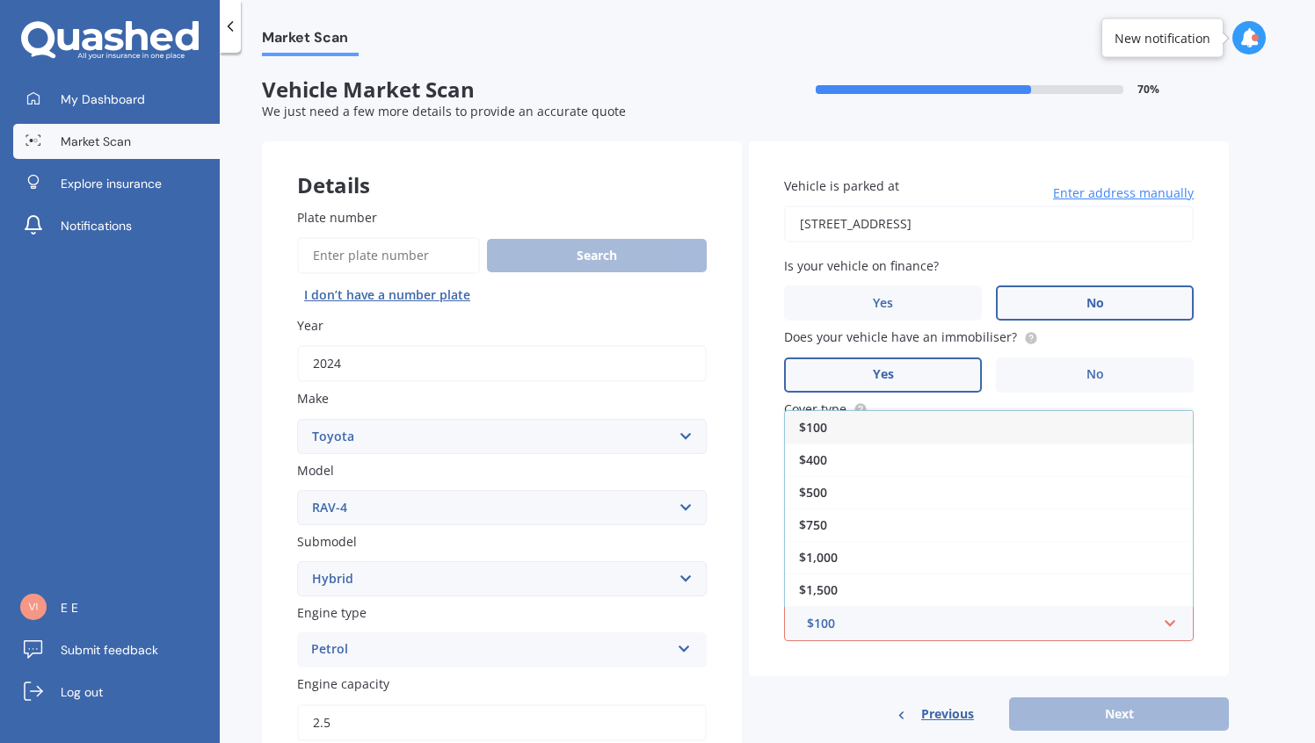
drag, startPoint x: 925, startPoint y: 487, endPoint x: 924, endPoint y: 505, distance: 18.5
click at [925, 487] on div "$500" at bounding box center [989, 492] width 408 height 33
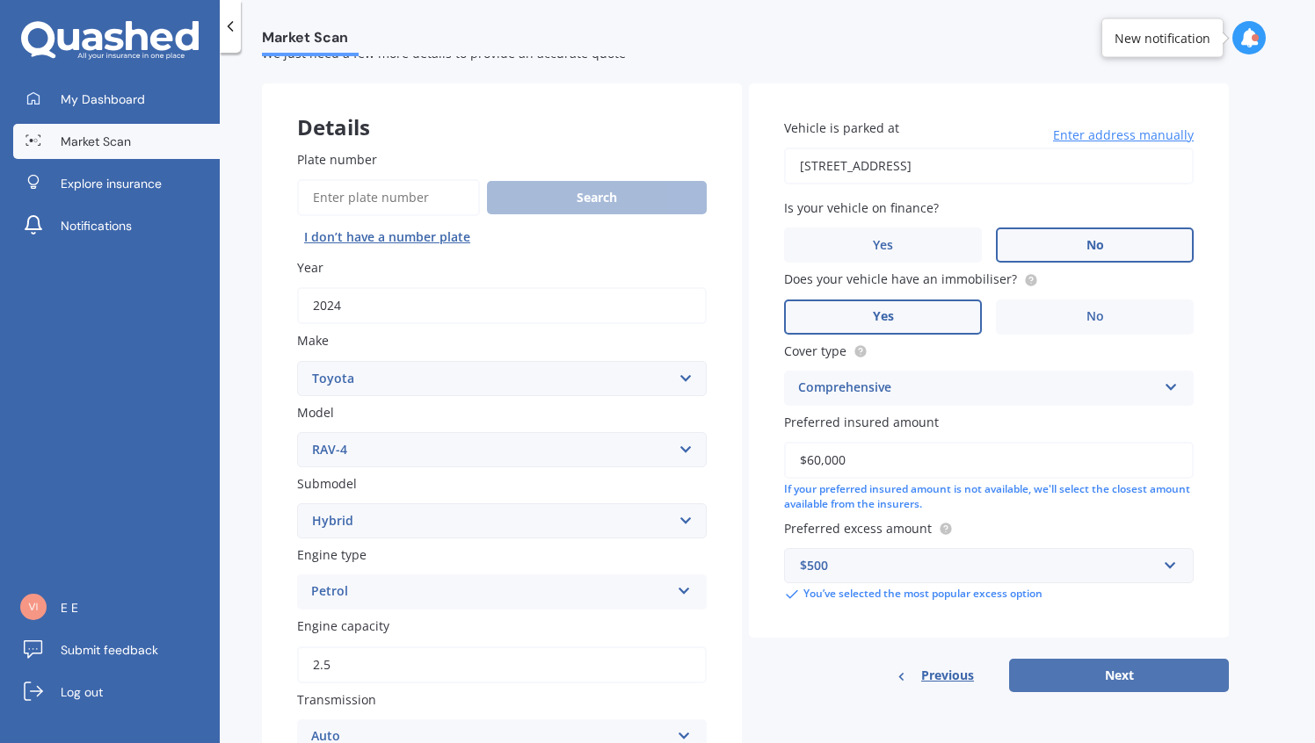
click at [1105, 690] on button "Next" at bounding box center [1119, 675] width 220 height 33
select select "01"
select select "05"
select select "1986"
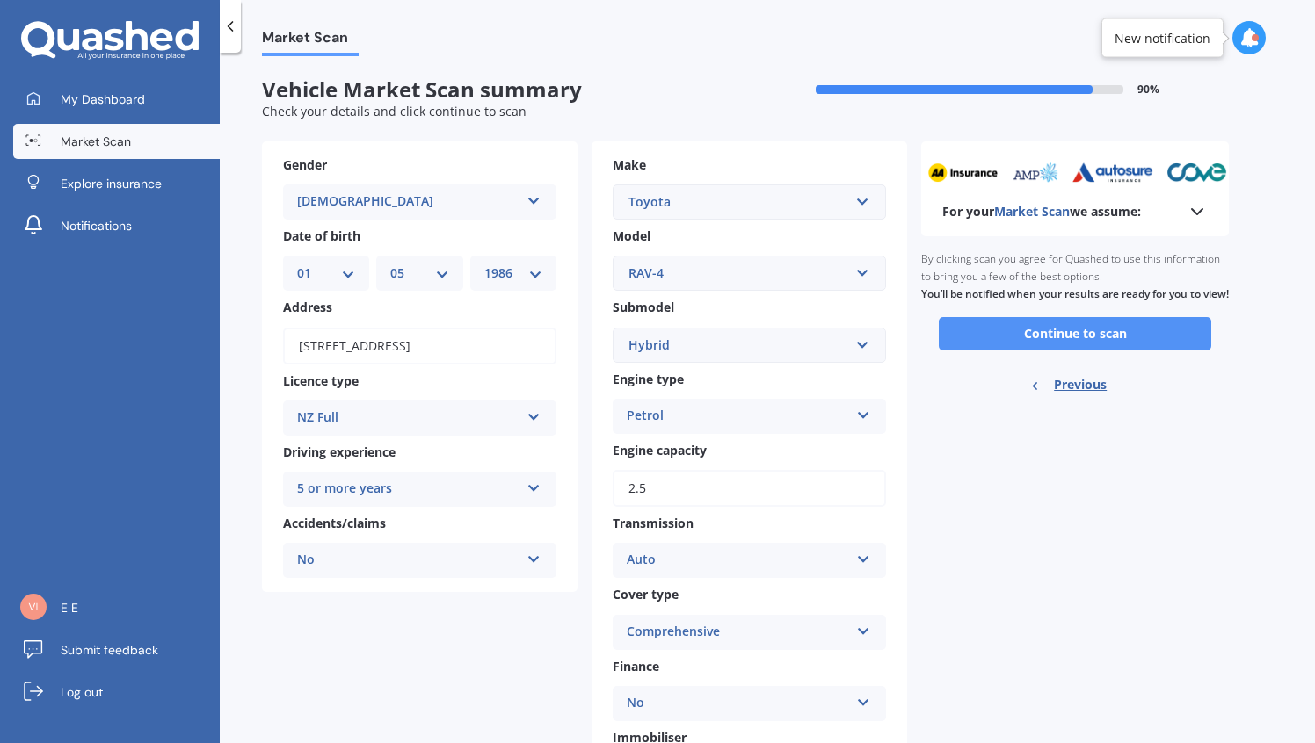
click at [1062, 351] on button "Continue to scan" at bounding box center [1075, 333] width 272 height 33
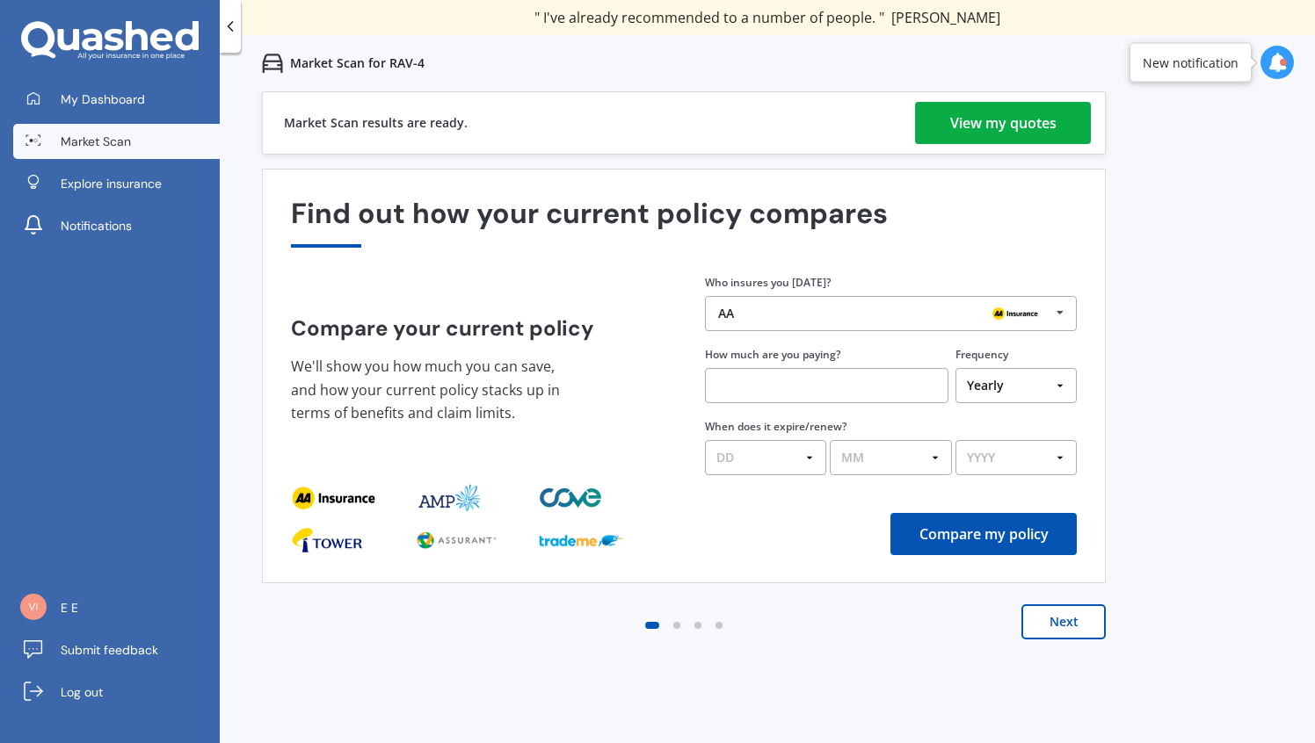
click at [1004, 107] on div "View my quotes" at bounding box center [1003, 123] width 106 height 42
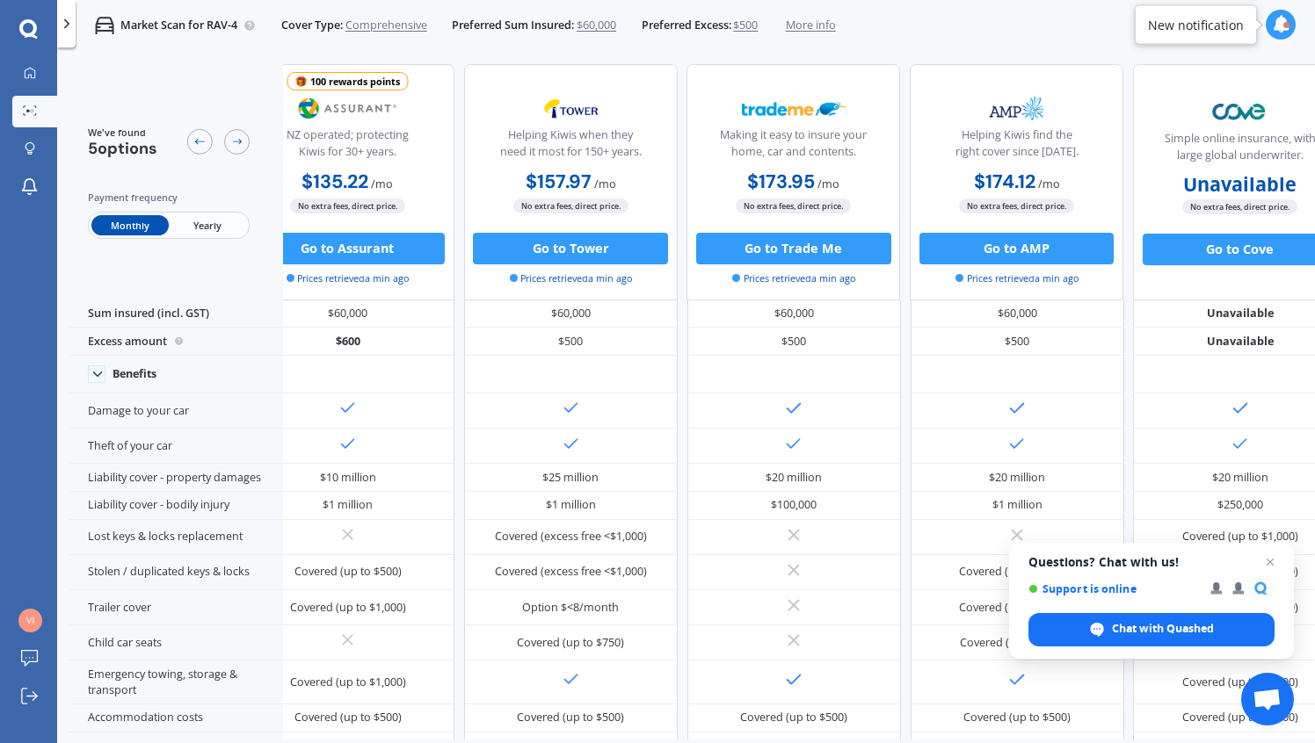
scroll to position [3, 0]
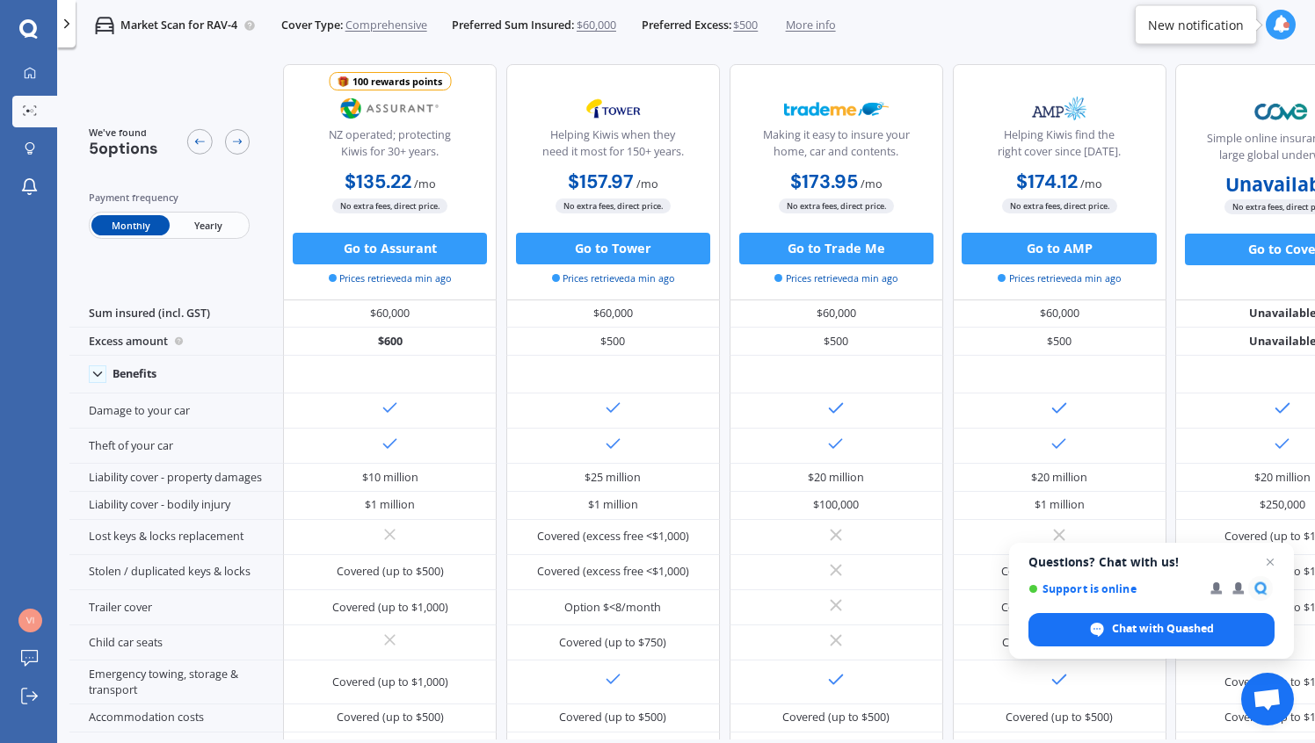
click at [199, 220] on span "Yearly" at bounding box center [208, 225] width 77 height 20
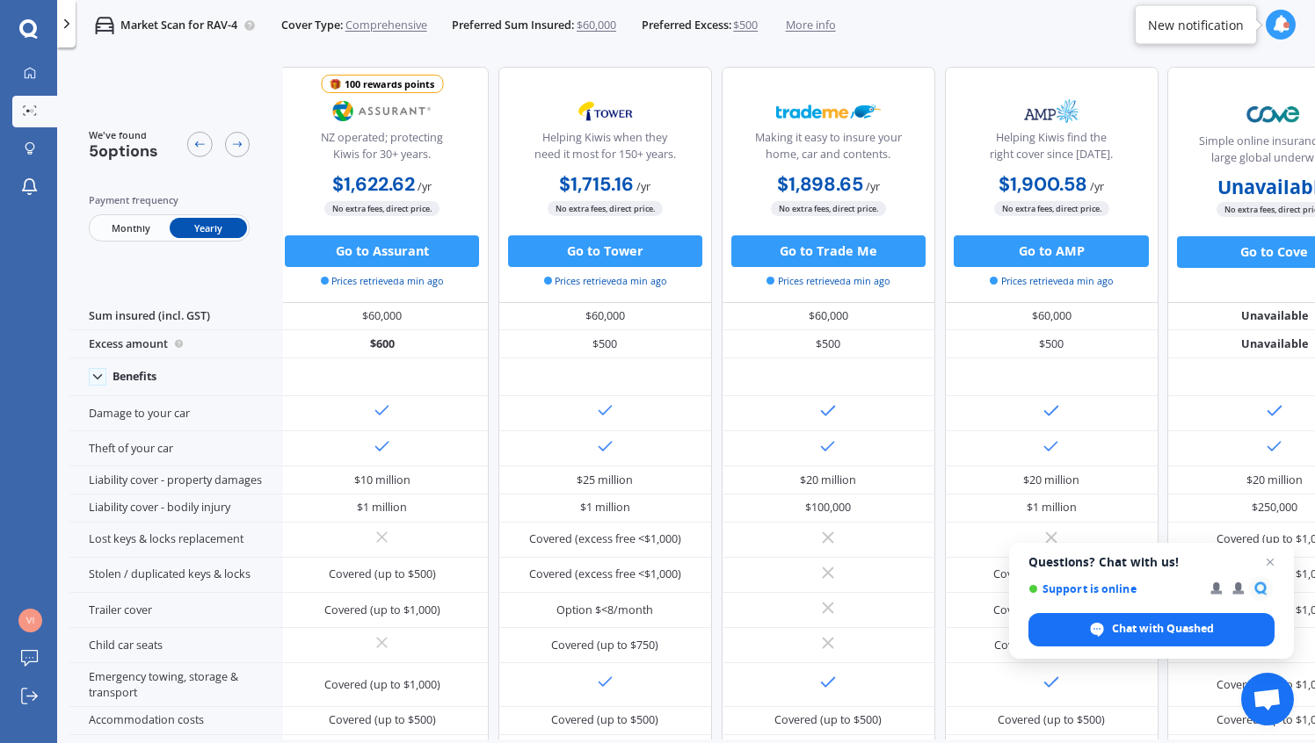
scroll to position [0, 0]
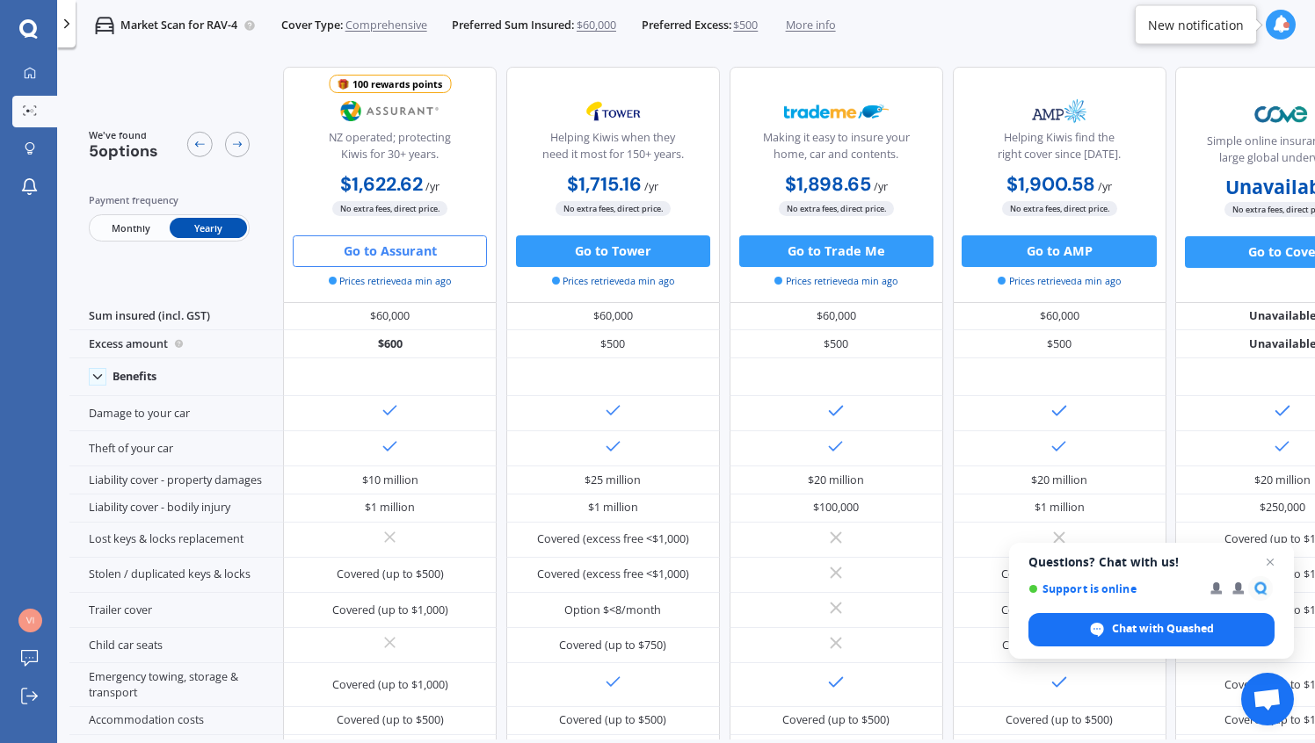
click at [448, 257] on button "Go to Assurant" at bounding box center [390, 252] width 194 height 32
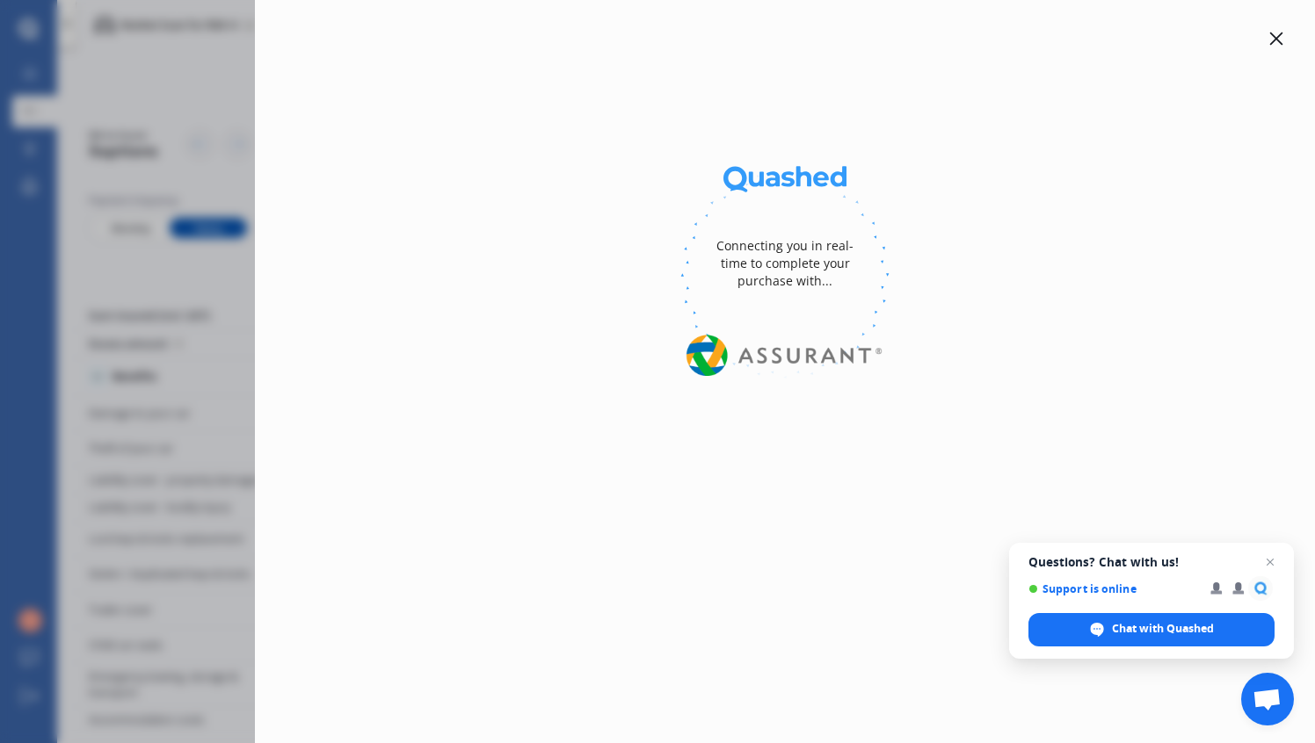
select select "Yearly"
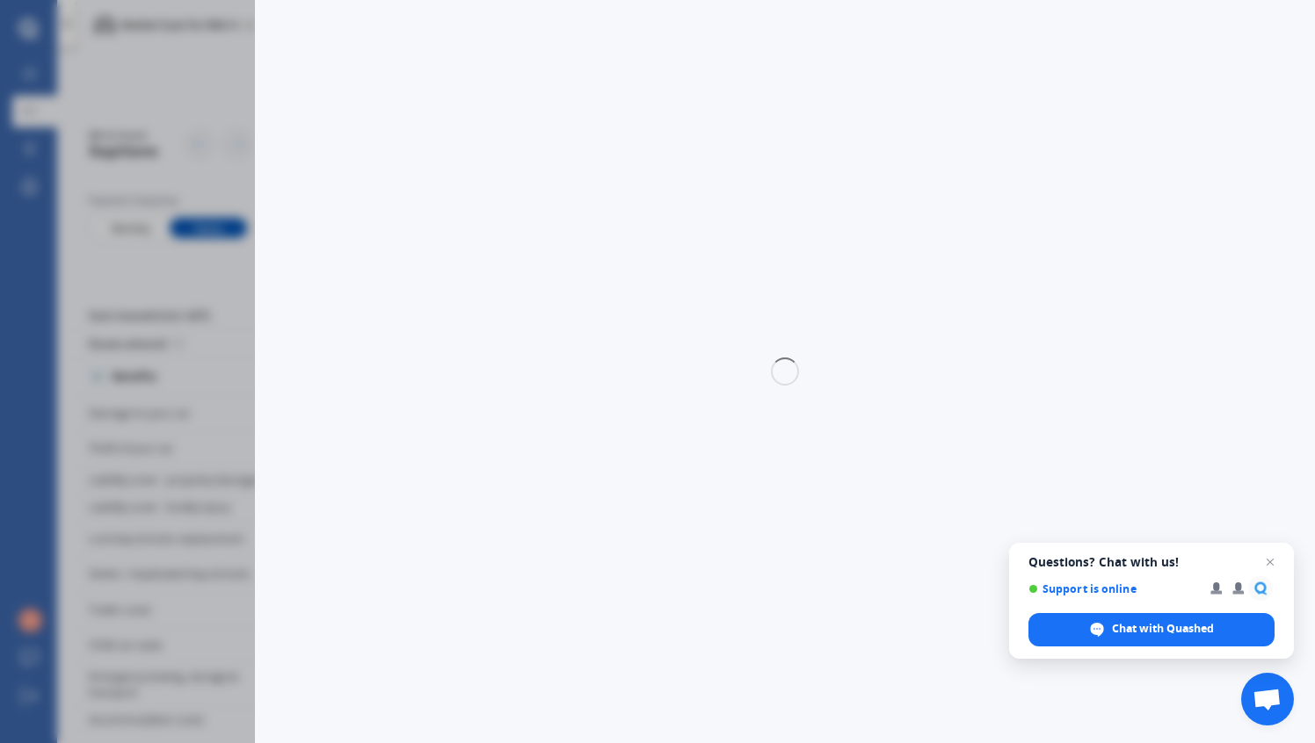
select select "full"
select select "0"
select select "Bay Of Plenty"
select select "TOYOTA"
select select "RAV-4"
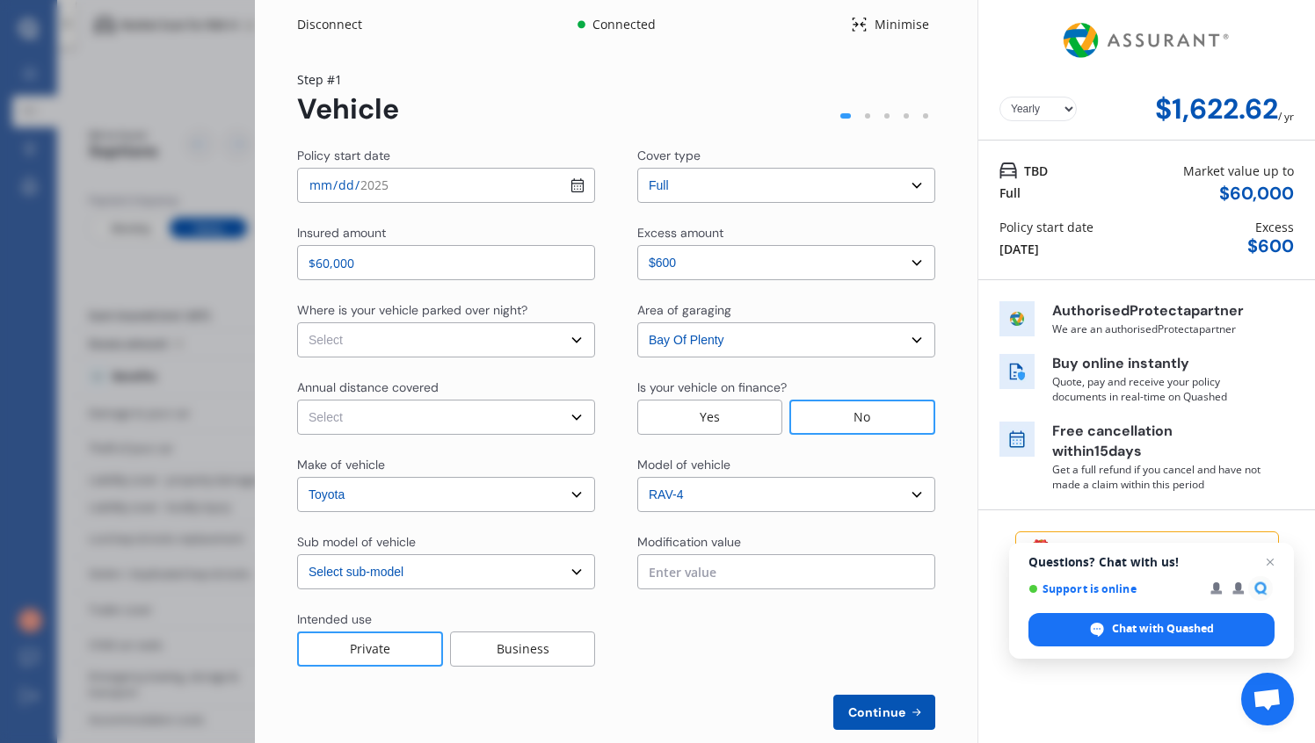
select select "HYBRID"
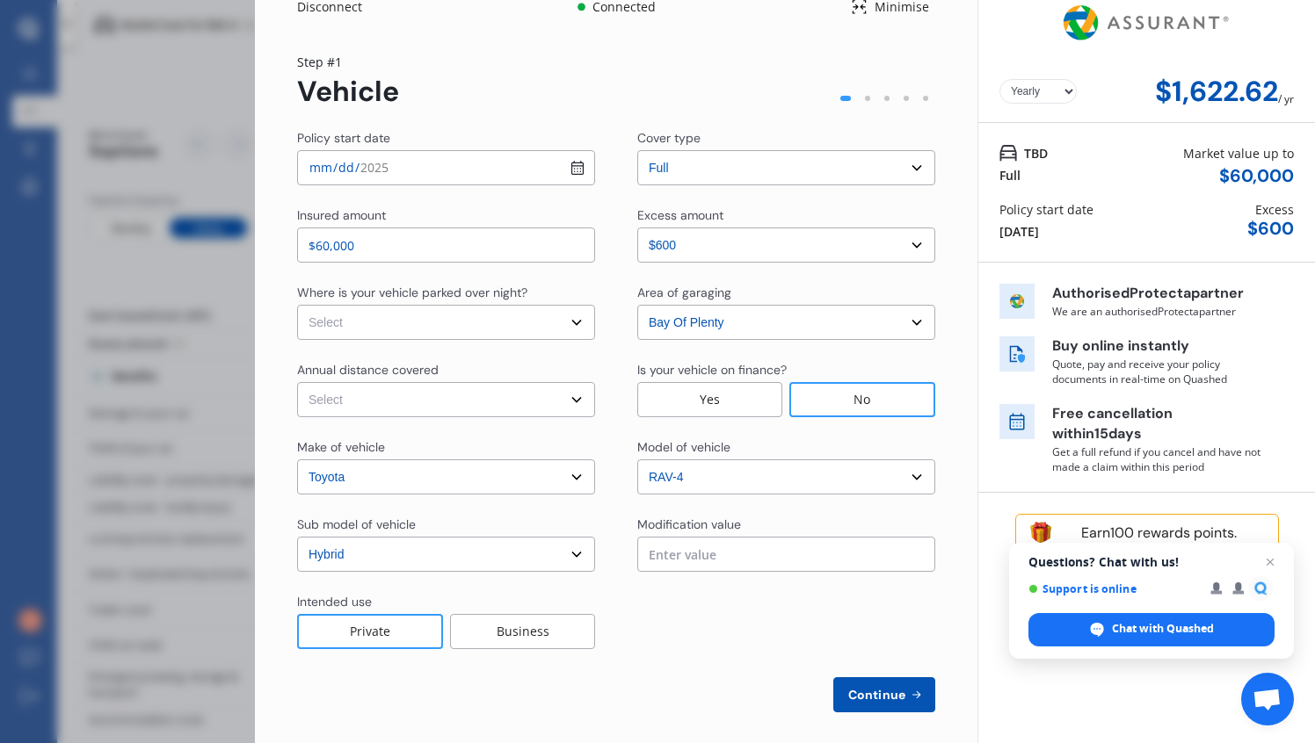
scroll to position [29, 0]
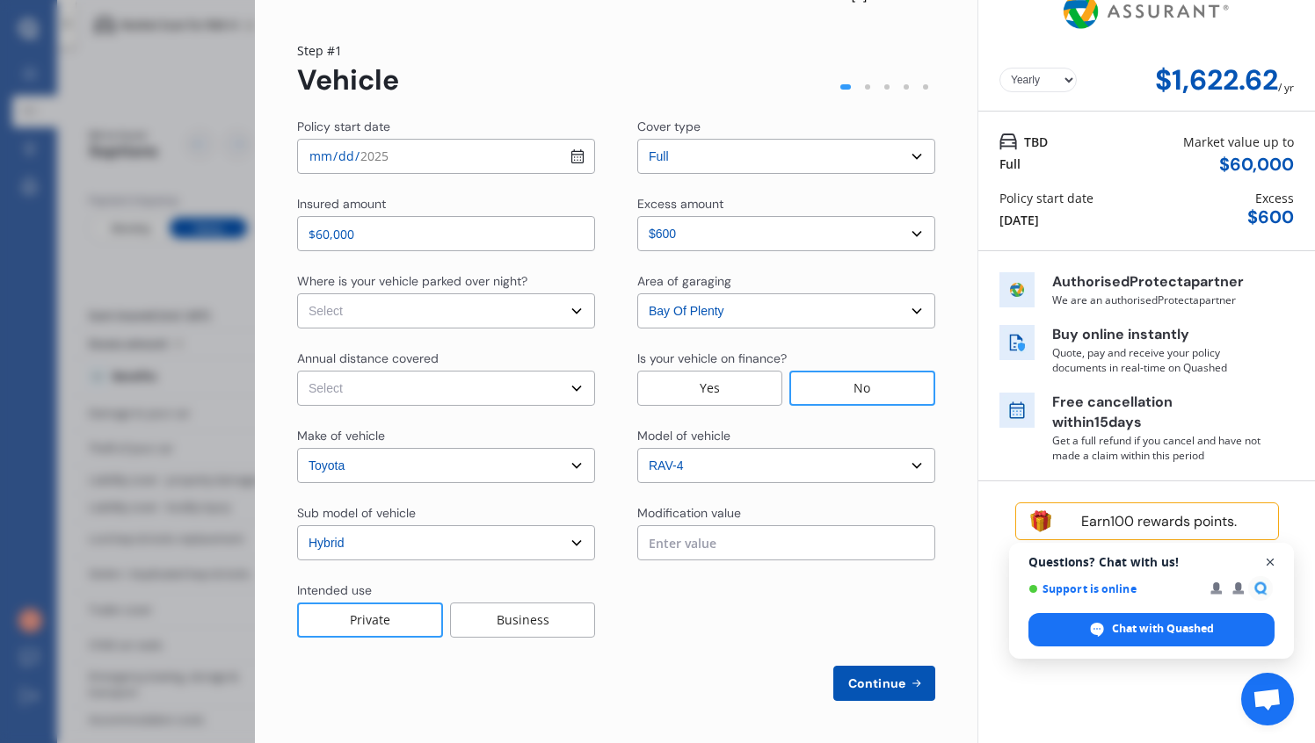
click at [1267, 568] on span "Open chat" at bounding box center [1270, 563] width 22 height 22
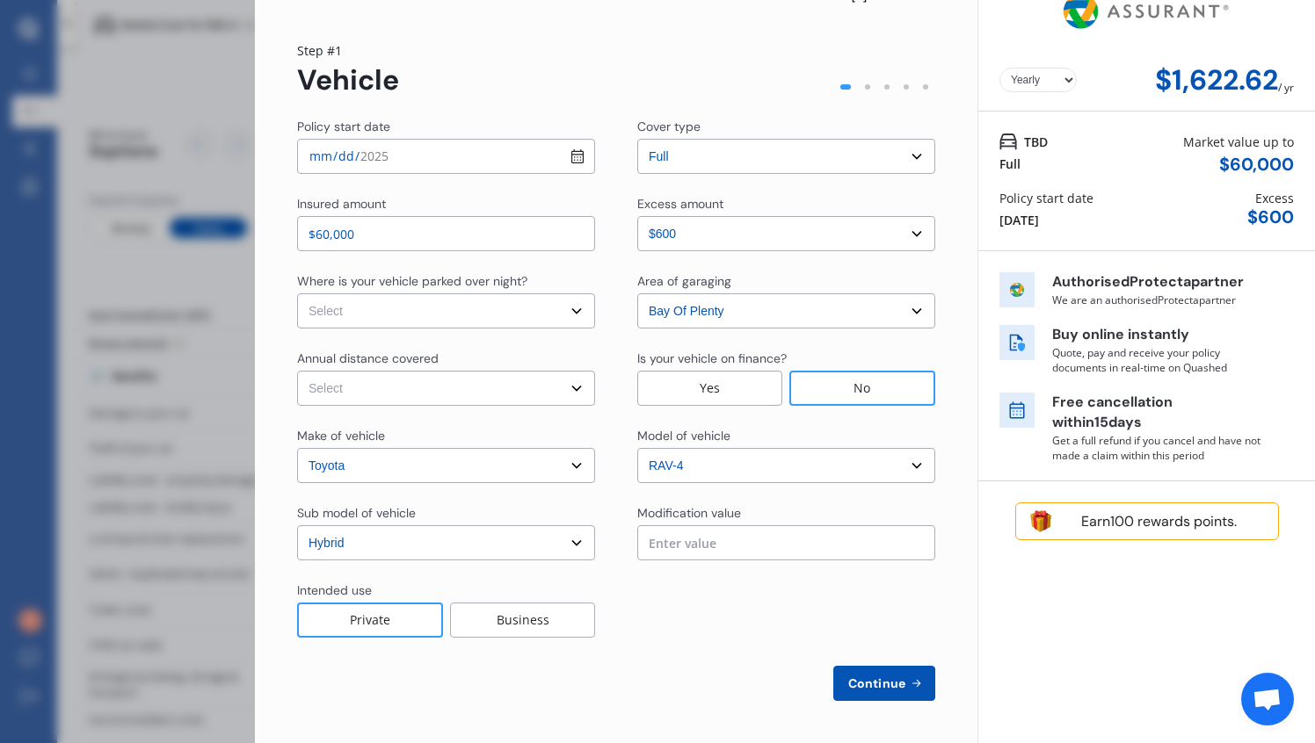
click at [1108, 528] on div "Earn 100 rewards points." at bounding box center [1158, 522] width 208 height 18
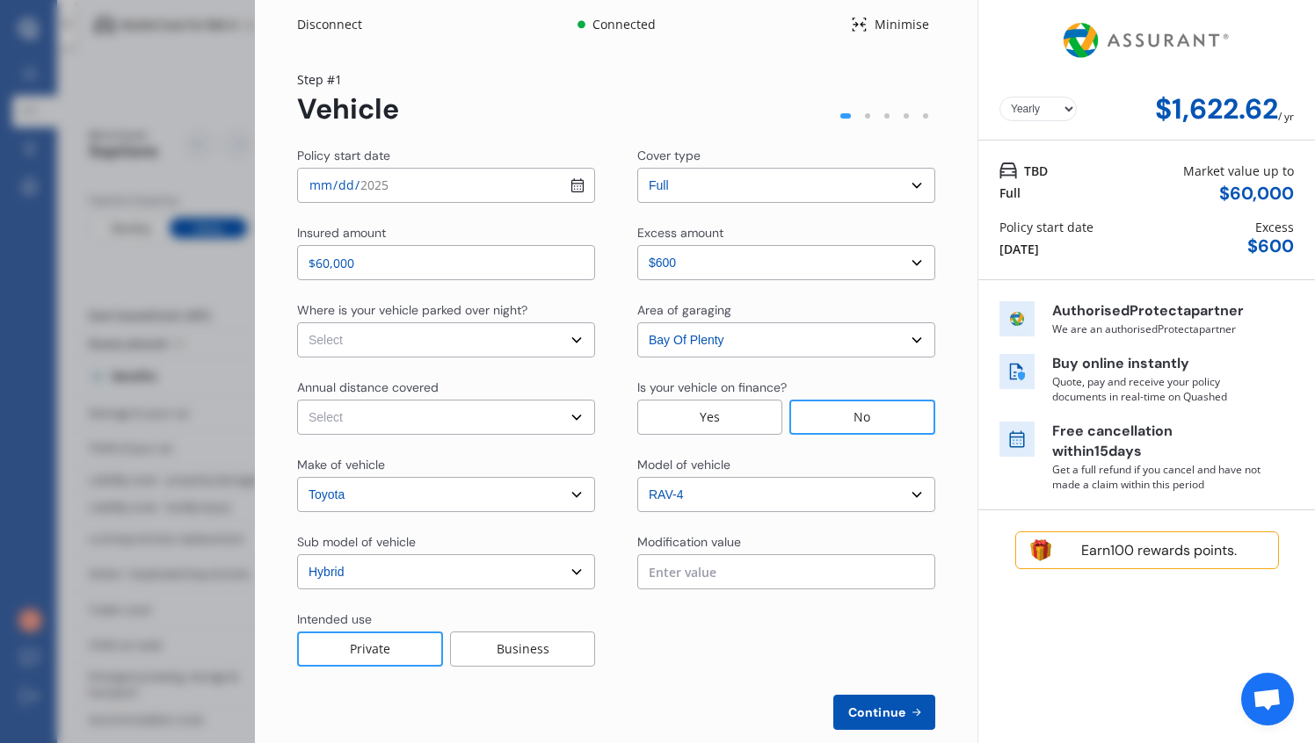
click at [105, 127] on div "Disconnect Connected Minimise Yearly Monthly $1,622.62 / yr Step # 1 Vehicle Po…" at bounding box center [657, 371] width 1315 height 743
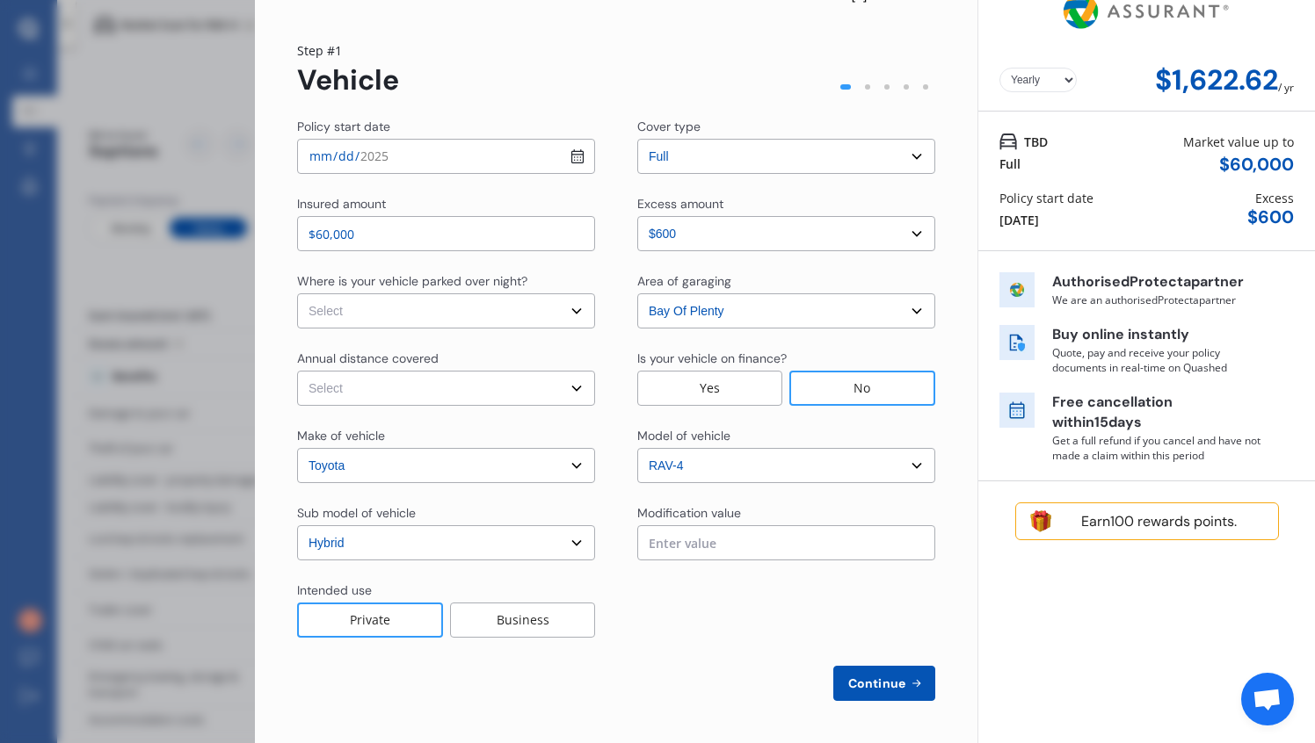
click at [205, 489] on div "Disconnect Connected Minimise Yearly Monthly $1,622.62 / yr Step # 1 Vehicle Po…" at bounding box center [657, 371] width 1315 height 743
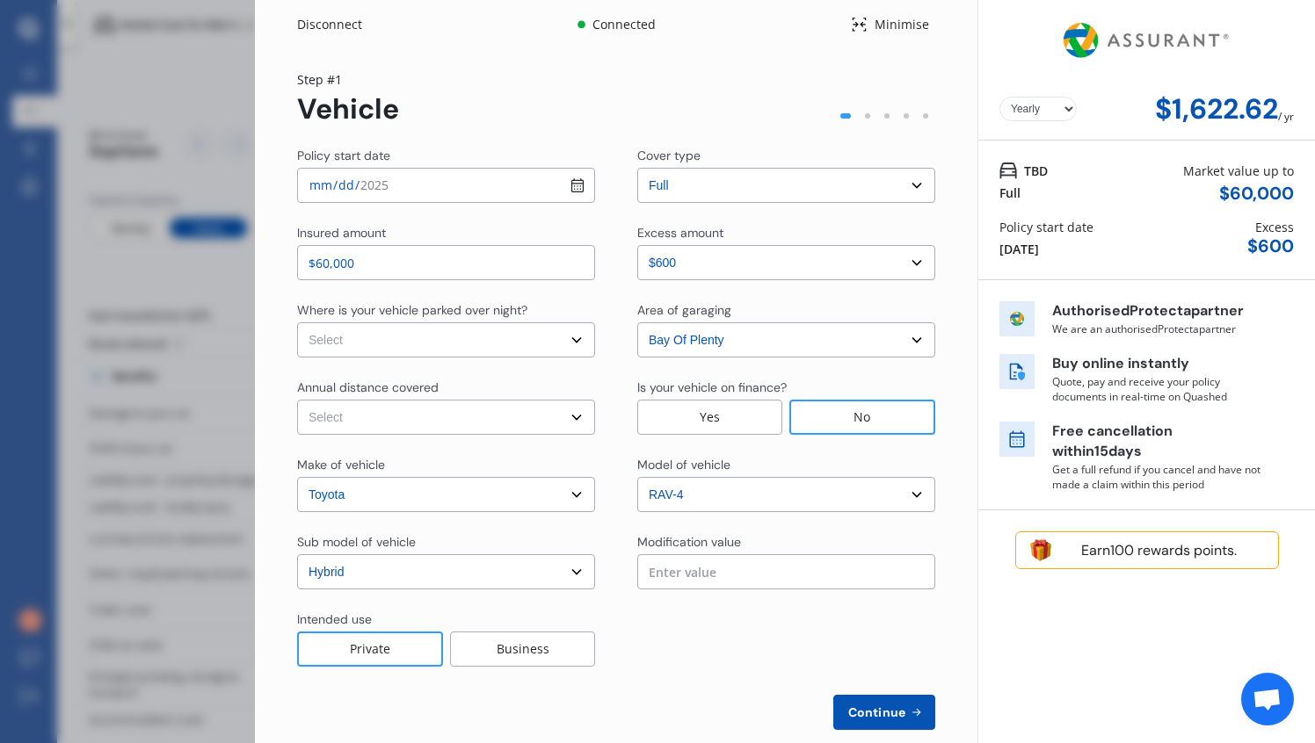
click at [895, 33] on div "Minimise" at bounding box center [893, 24] width 84 height 21
